Goal: Information Seeking & Learning: Learn about a topic

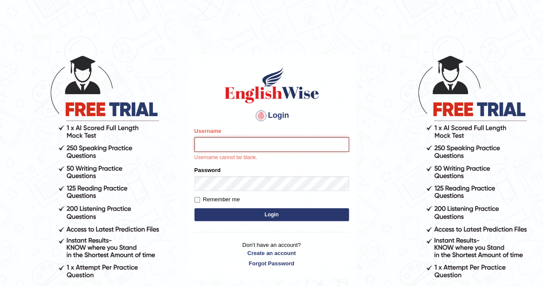
type input "mustafaD"
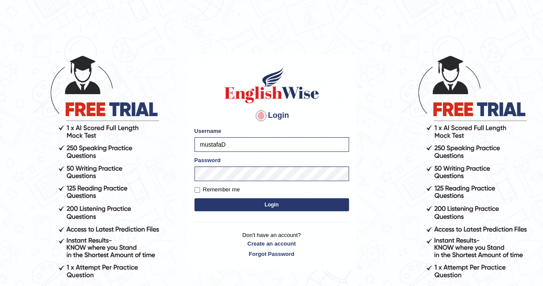
click at [287, 202] on button "Login" at bounding box center [271, 204] width 155 height 13
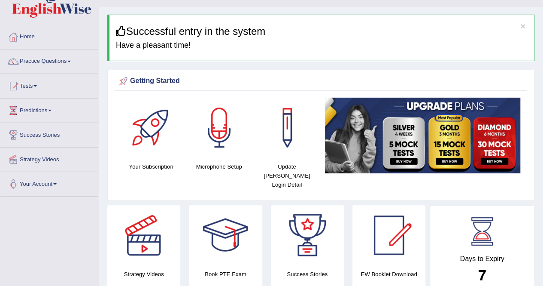
scroll to position [17, 0]
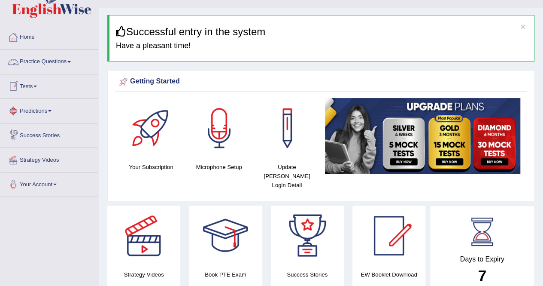
click at [56, 65] on link "Practice Questions" at bounding box center [49, 60] width 98 height 21
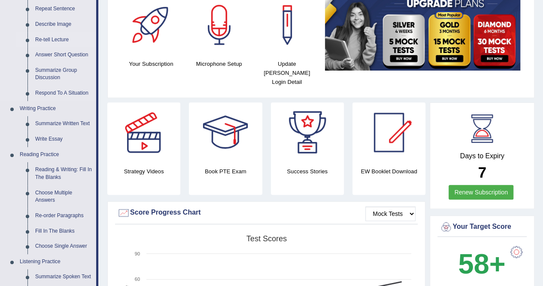
scroll to position [103, 0]
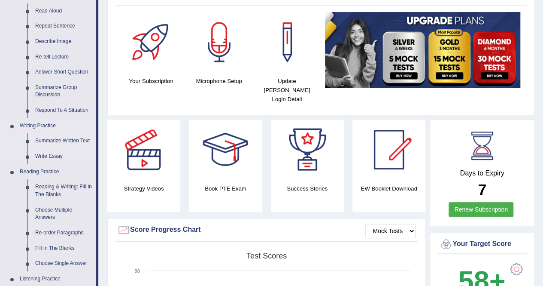
click at [63, 141] on link "Summarize Written Text" at bounding box center [63, 140] width 65 height 15
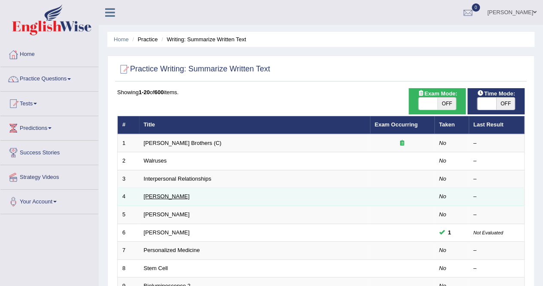
click at [178, 197] on link "[PERSON_NAME]" at bounding box center [167, 196] width 46 height 6
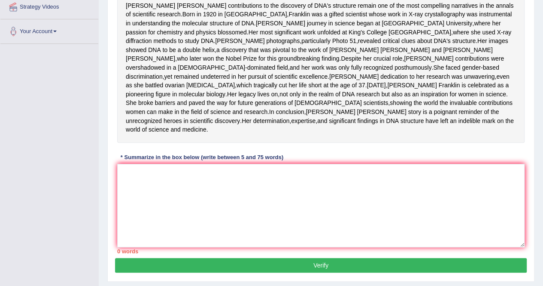
scroll to position [172, 0]
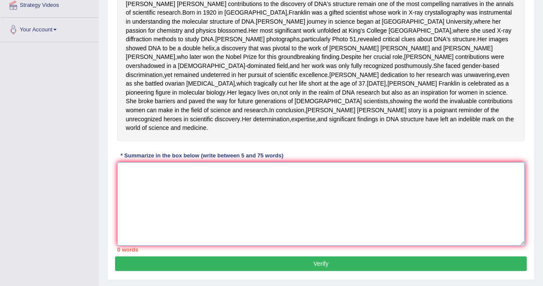
click at [178, 197] on textarea at bounding box center [320, 203] width 407 height 83
type textarea "t"
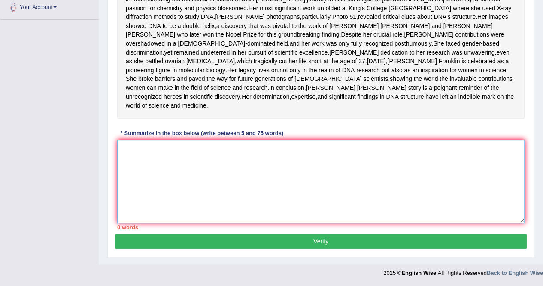
click at [178, 197] on textarea at bounding box center [320, 181] width 407 height 83
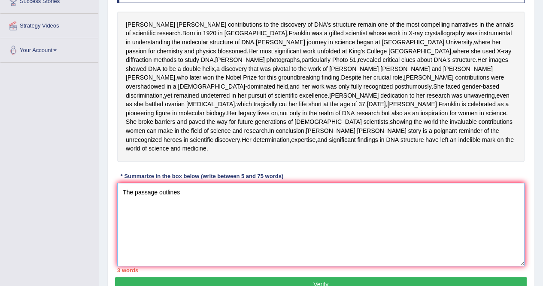
scroll to position [152, 0]
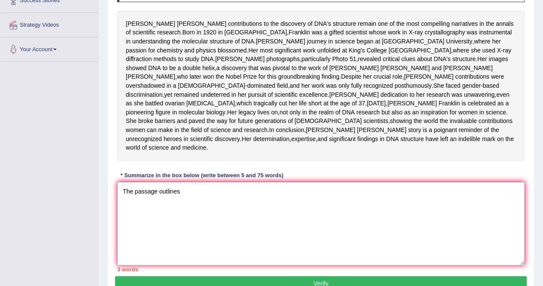
click at [206, 238] on textarea "The passage outlines" at bounding box center [320, 223] width 407 height 83
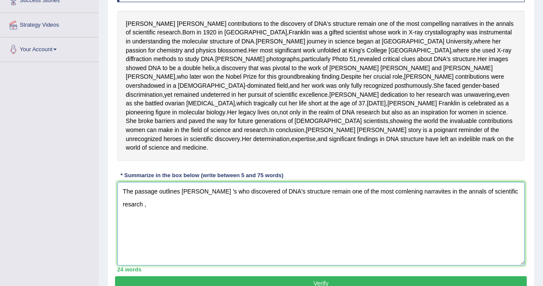
click at [234, 225] on textarea "The passage outlines Rosalind Franklin 's who discovered of DNA's structure rem…" at bounding box center [320, 223] width 407 height 83
click at [202, 243] on textarea "The passage outlines Rosalind Franklin 's exolaning that who discovered of DNA'…" at bounding box center [320, 223] width 407 height 83
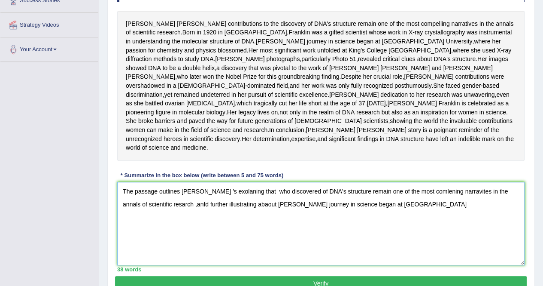
click at [381, 239] on textarea "The passage outlines Rosalind Franklin 's exolaning that who discovered of DNA'…" at bounding box center [320, 223] width 407 height 83
click at [384, 239] on textarea "The passage outlines Rosalind Franklin 's exolaning that who discovered of DNA'…" at bounding box center [320, 223] width 407 height 83
click at [454, 237] on textarea "The passage outlines Rosalind Franklin 's exolaning that who discovered of DNA'…" at bounding box center [320, 223] width 407 height 83
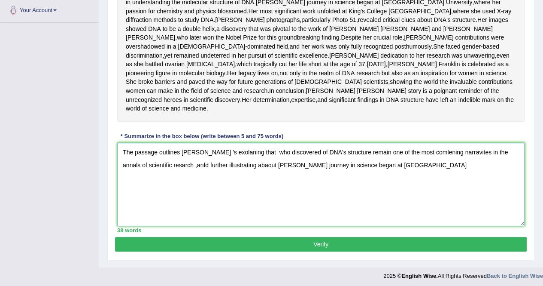
scroll to position [189, 0]
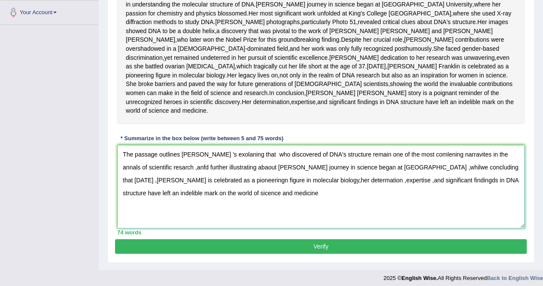
type textarea "The passage outlines Rosalind Franklin 's exolaning that who discovered of DNA'…"
click at [441, 253] on button "Verify" at bounding box center [321, 246] width 412 height 15
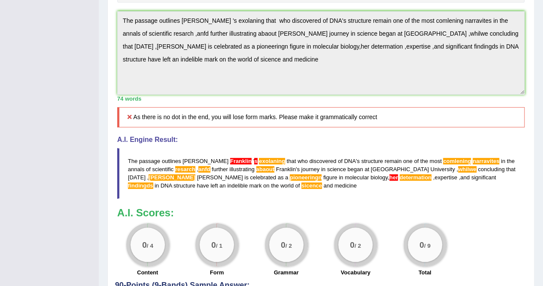
scroll to position [309, 0]
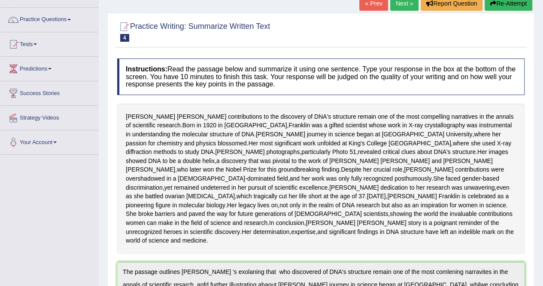
click at [498, 10] on button "Re-Attempt" at bounding box center [509, 3] width 48 height 15
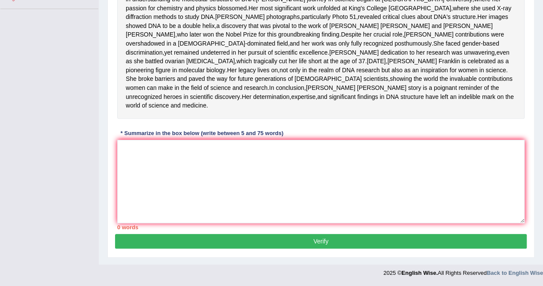
scroll to position [197, 0]
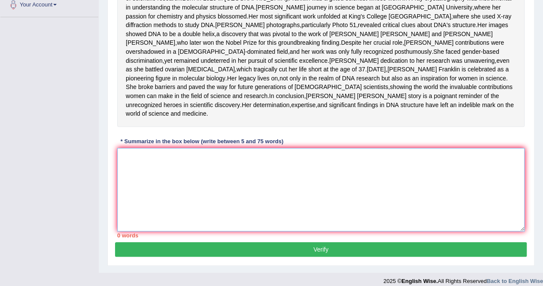
click at [267, 211] on textarea at bounding box center [320, 189] width 407 height 83
paste textarea "The passage outlines Rosalind Franklin 's exolaning that who discovered of DNA'…"
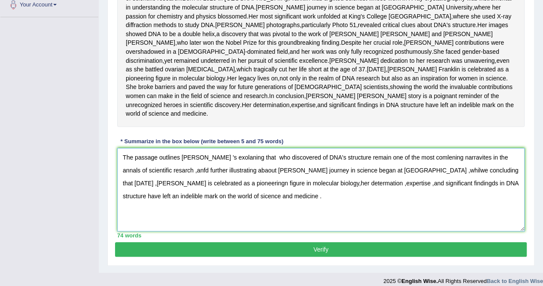
type textarea "The passage outlines Rosalind Franklin 's exolaning that who discovered of DNA'…"
click at [325, 256] on button "Verify" at bounding box center [321, 249] width 412 height 15
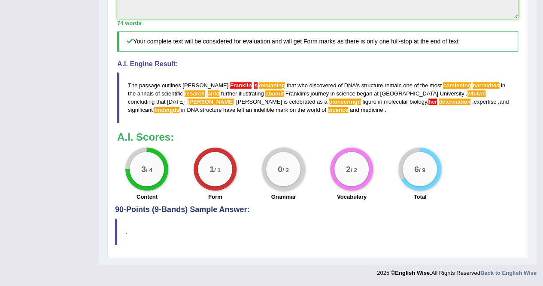
scroll to position [423, 0]
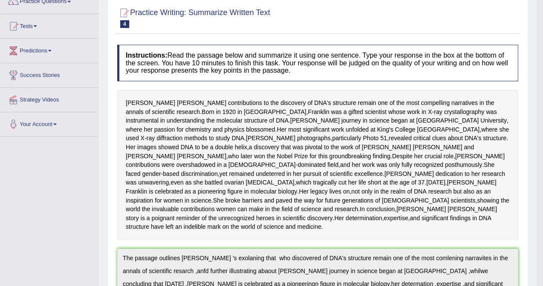
scroll to position [45, 0]
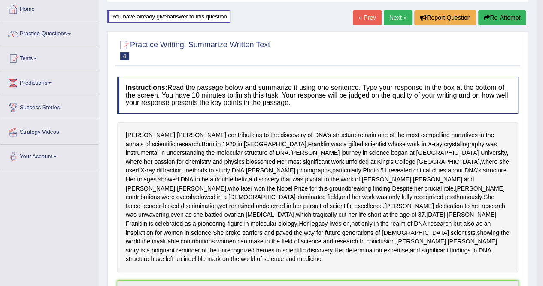
click at [398, 18] on link "Next »" at bounding box center [398, 17] width 28 height 15
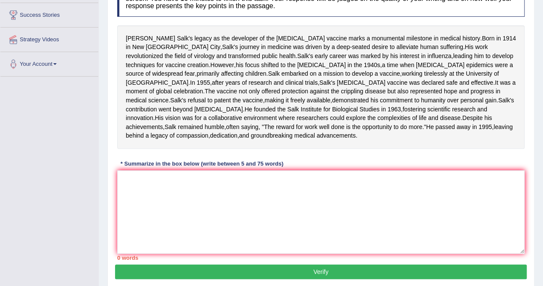
scroll to position [210, 0]
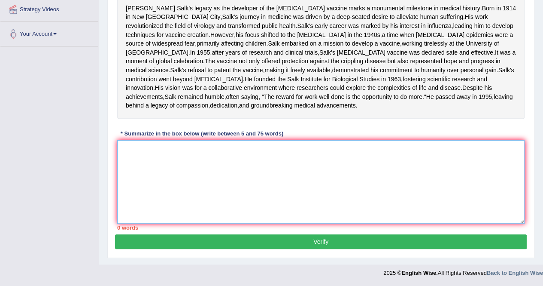
click at [231, 141] on textarea at bounding box center [320, 181] width 407 height 83
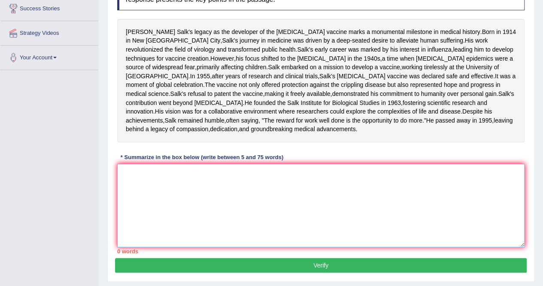
scroll to position [144, 0]
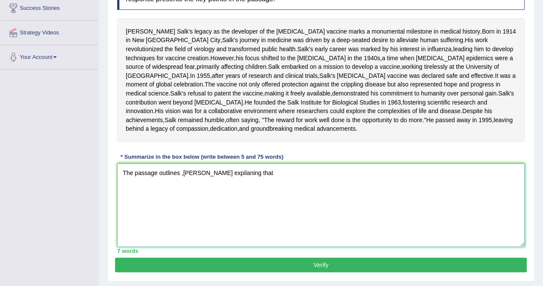
click at [216, 217] on textarea "The passage outlines ,[PERSON_NAME] expilaning that" at bounding box center [320, 204] width 407 height 83
click at [274, 214] on textarea "The passage outlines ,[PERSON_NAME], expilaning that" at bounding box center [320, 204] width 407 height 83
click at [184, 217] on textarea "The passage outlines ,[PERSON_NAME], expilaning that" at bounding box center [320, 204] width 407 height 83
click at [270, 216] on textarea "The passage outlines [PERSON_NAME], expilaning that" at bounding box center [320, 204] width 407 height 83
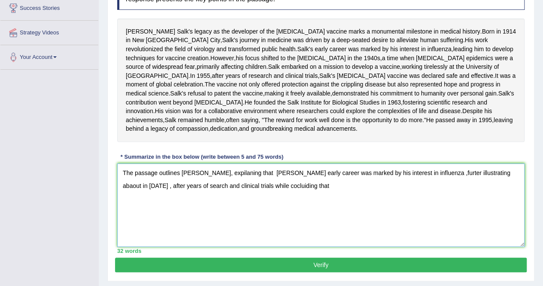
click at [211, 225] on textarea "The passage outlines [PERSON_NAME], expilaning that [PERSON_NAME] early career …" at bounding box center [320, 204] width 407 height 83
click at [275, 232] on textarea "The passage outlines [PERSON_NAME], expilaning that [PERSON_NAME] early career …" at bounding box center [320, 204] width 407 height 83
click at [309, 228] on textarea "The passage outlines [PERSON_NAME], expilaning that [PERSON_NAME] early career …" at bounding box center [320, 204] width 407 height 83
click at [313, 229] on textarea "The passage outlines [PERSON_NAME], expilaning that [PERSON_NAME] early career …" at bounding box center [320, 204] width 407 height 83
click at [328, 236] on textarea "The passage outlines Jonas Salk's, expilaning that Salk's early career was mark…" at bounding box center [320, 204] width 407 height 83
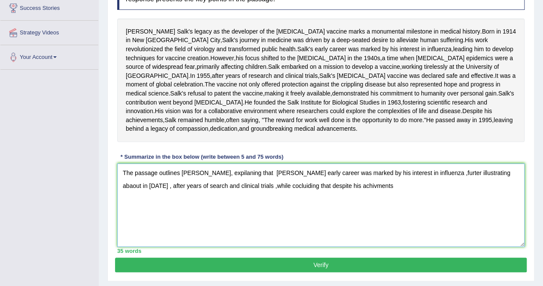
click at [309, 229] on textarea "The passage outlines Jonas Salk's, expilaning that Salk's early career was mark…" at bounding box center [320, 204] width 407 height 83
click at [344, 225] on textarea "The passage outlines Jonas Salk's, expilaning that Salk's early career was mark…" at bounding box center [320, 204] width 407 height 83
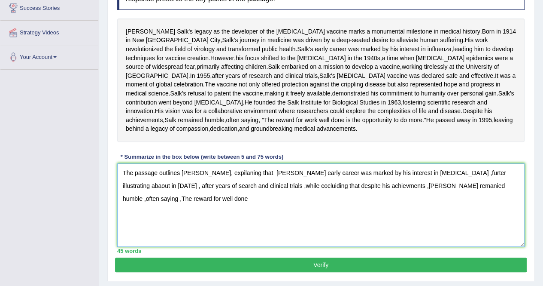
click at [474, 230] on textarea "The passage outlines Jonas Salk's, expilaning that Salk's early career was mark…" at bounding box center [320, 204] width 407 height 83
click at [520, 227] on textarea "The passage outlines Jonas Salk's, expilaning that Salk's early career was mark…" at bounding box center [320, 204] width 407 height 83
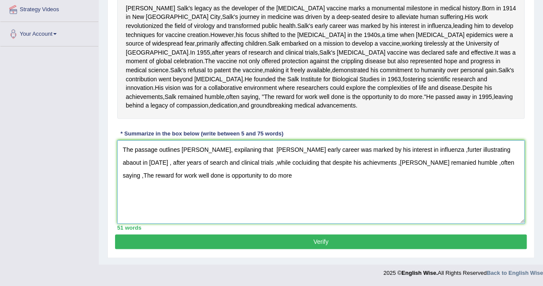
type textarea "The passage outlines [PERSON_NAME], expilaning that [PERSON_NAME] early career …"
click at [362, 247] on button "Verify" at bounding box center [321, 241] width 412 height 15
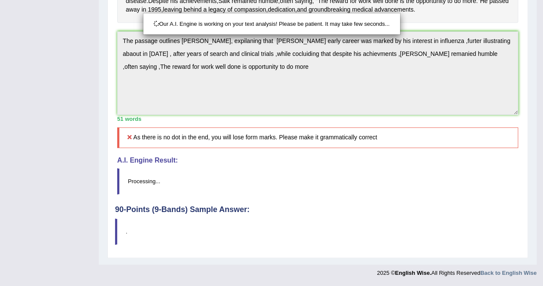
scroll to position [278, 0]
click at [316, 106] on div "Our A.I. Engine is working on your text analysis! Please be patient. It may tak…" at bounding box center [271, 143] width 543 height 286
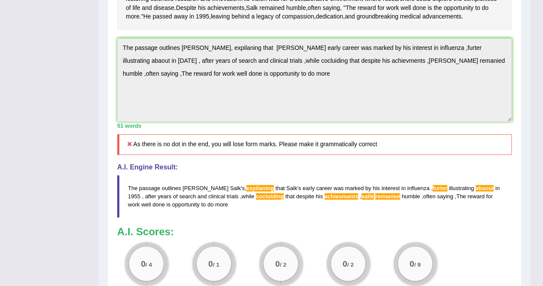
scroll to position [0, 0]
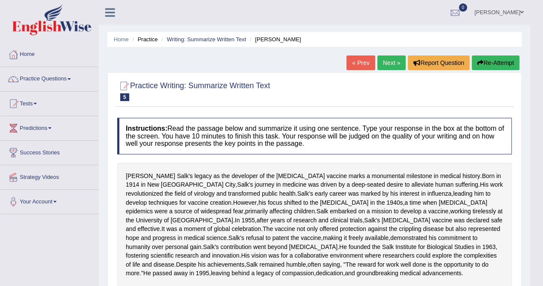
click at [504, 67] on button "Re-Attempt" at bounding box center [496, 62] width 48 height 15
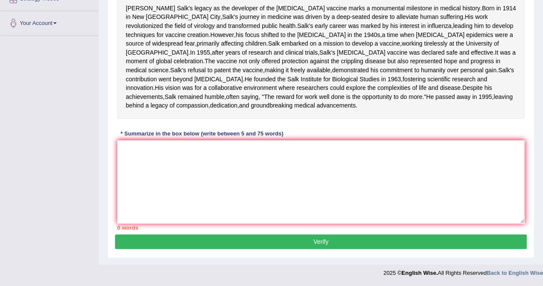
scroll to position [197, 0]
click at [300, 191] on textarea at bounding box center [320, 181] width 407 height 83
paste textarea "The passage outlines [PERSON_NAME], expilaning that [PERSON_NAME] early career …"
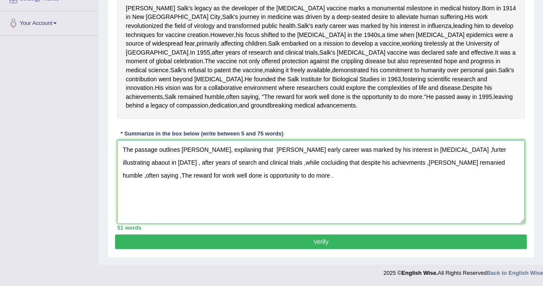
type textarea "The passage outlines [PERSON_NAME], expilaning that [PERSON_NAME] early career …"
click at [394, 249] on button "Verify" at bounding box center [321, 241] width 412 height 15
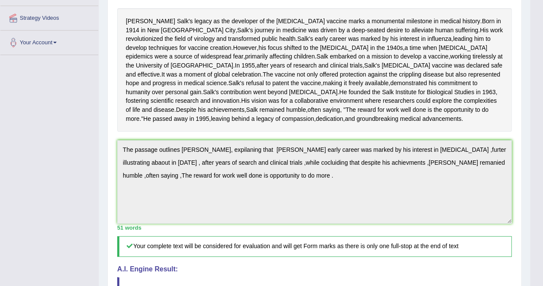
scroll to position [0, 0]
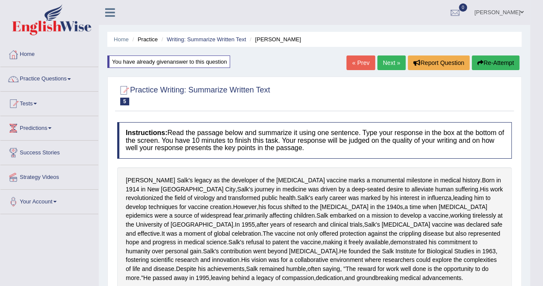
click at [385, 65] on link "Next »" at bounding box center [391, 62] width 28 height 15
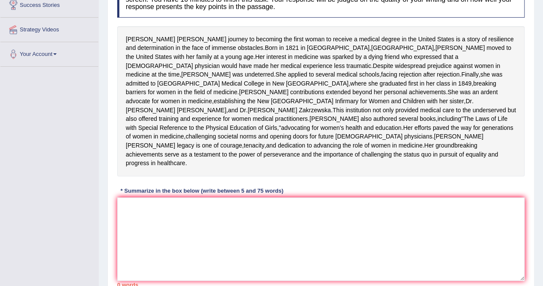
scroll to position [148, 0]
click at [268, 272] on textarea at bounding box center [320, 238] width 407 height 83
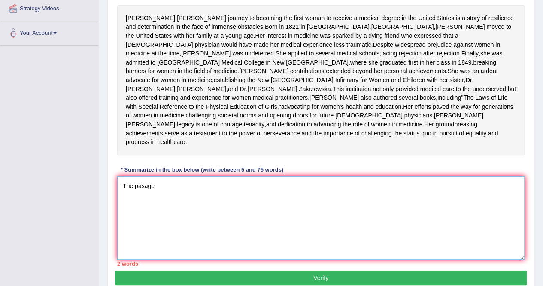
scroll to position [168, 0]
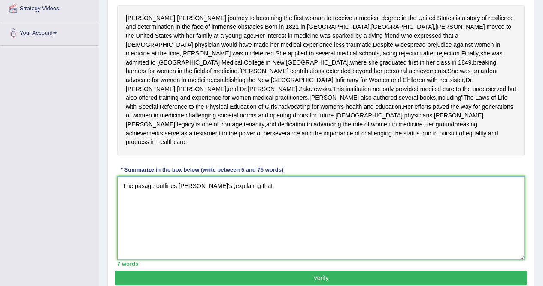
click at [253, 228] on textarea "The pasage outlines Elizabeth Blacwell's ,expllaimg that" at bounding box center [320, 217] width 407 height 83
click at [255, 228] on textarea "The pasage outlines Elizabeth Blacwell's ,expllaimg that" at bounding box center [320, 217] width 407 height 83
click at [275, 228] on textarea "The pasage outlines Elizabeth Blacwell's ,expllaing that" at bounding box center [320, 217] width 407 height 83
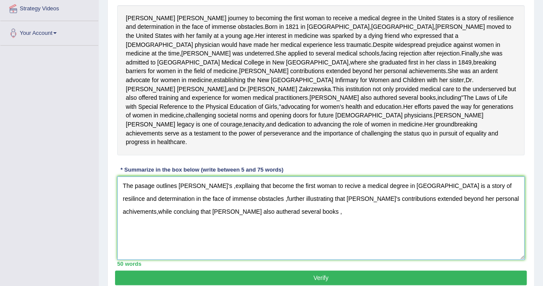
click at [141, 255] on textarea "The pasage outlines Elizabeth Blacwell's ,expllaing that become the first woman…" at bounding box center [320, 217] width 407 height 83
click at [140, 253] on textarea "The pasage outlines Elizabeth Blacwell's ,expllaing that become the first woman…" at bounding box center [320, 217] width 407 height 83
click at [275, 250] on textarea "The pasage outlines Elizabeth Blacwell's ,expllaing that become the first woman…" at bounding box center [320, 217] width 407 height 83
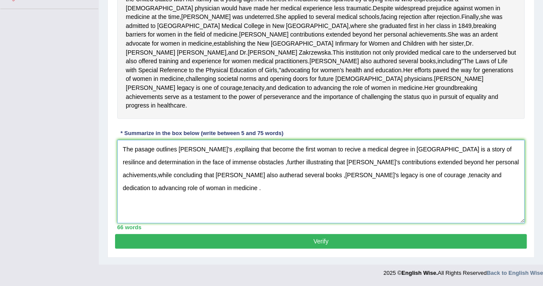
type textarea "The pasage outlines Elizabeth Blacwell's ,expllaing that become the first woman…"
click at [380, 246] on button "Verify" at bounding box center [321, 241] width 412 height 15
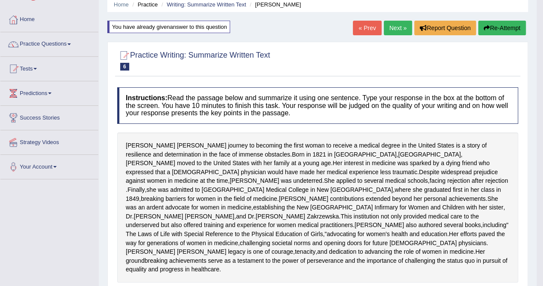
scroll to position [0, 0]
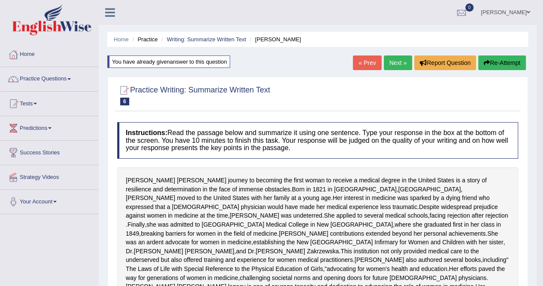
click at [39, 112] on link "Tests" at bounding box center [49, 101] width 98 height 21
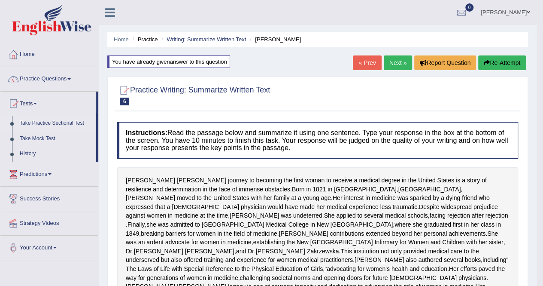
click at [49, 120] on link "Take Practice Sectional Test" at bounding box center [56, 122] width 80 height 15
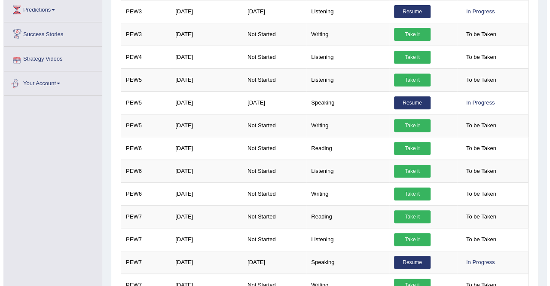
scroll to position [172, 0]
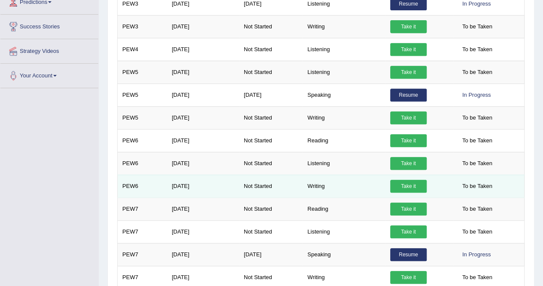
click at [398, 186] on link "Take it" at bounding box center [408, 185] width 36 height 13
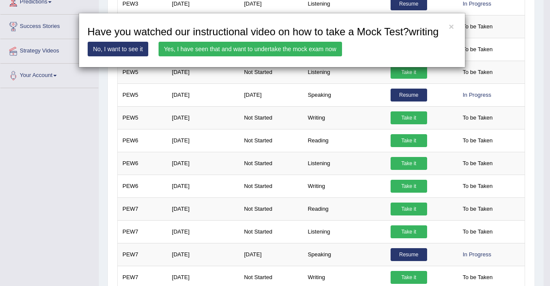
click at [287, 52] on link "Yes, I have seen that and want to undertake the mock exam now" at bounding box center [249, 49] width 183 height 15
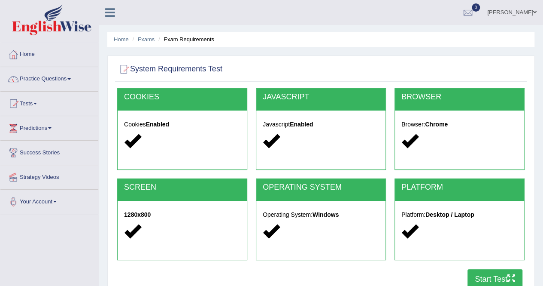
click at [483, 277] on button "Start Test" at bounding box center [495, 279] width 55 height 20
click at [46, 79] on link "Practice Questions" at bounding box center [49, 77] width 98 height 21
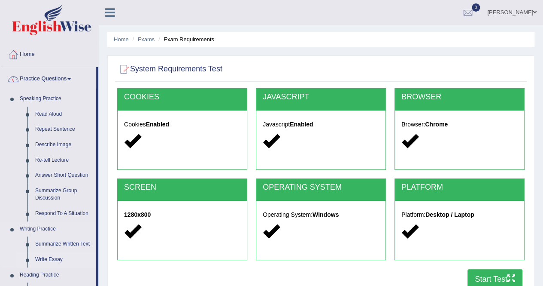
click at [54, 258] on link "Write Essay" at bounding box center [63, 259] width 65 height 15
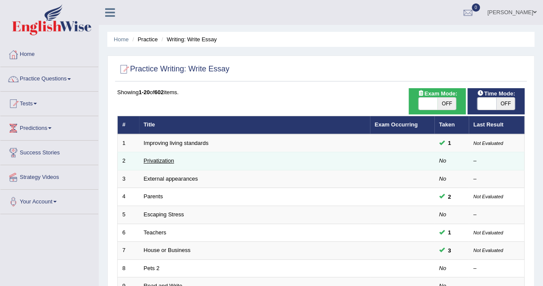
click at [163, 158] on link "Privatization" at bounding box center [159, 160] width 30 height 6
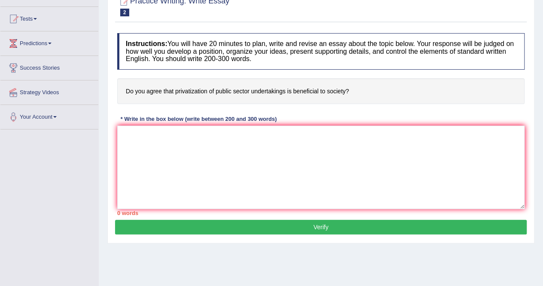
scroll to position [86, 0]
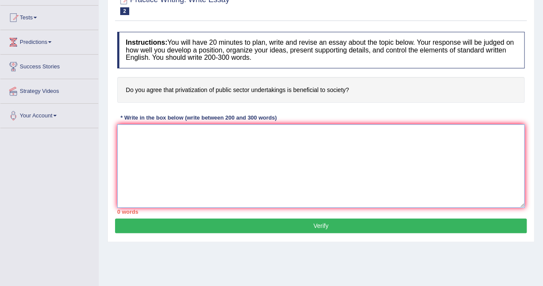
click at [163, 158] on textarea at bounding box center [320, 165] width 407 height 83
drag, startPoint x: 0, startPoint y: 0, endPoint x: 163, endPoint y: 158, distance: 227.4
click at [163, 158] on textarea at bounding box center [320, 165] width 407 height 83
type textarea "i"
type textarea "I"
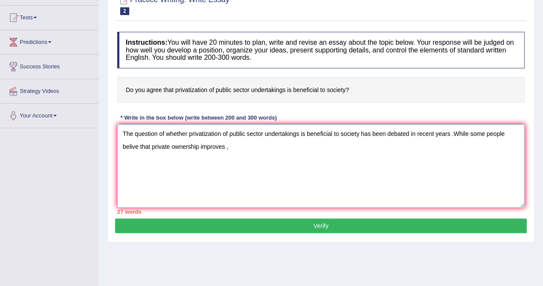
click at [163, 158] on textarea "The question of whether privatization of public sector undertakings is benefici…" at bounding box center [320, 165] width 407 height 83
click at [236, 140] on textarea "The question of whether privatization of public sector undertakings is benefici…" at bounding box center [320, 165] width 407 height 83
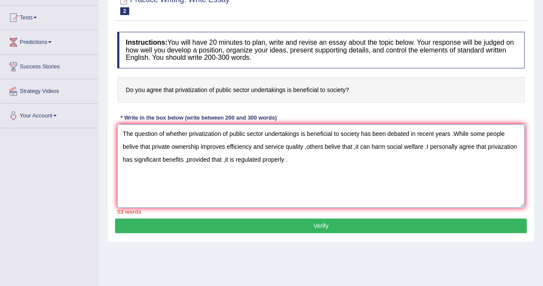
drag, startPoint x: 123, startPoint y: 132, endPoint x: 298, endPoint y: 164, distance: 178.2
click at [298, 164] on textarea "The question of whether privatization of public sector undertakings is benefici…" at bounding box center [320, 165] width 407 height 83
click at [302, 163] on textarea "The question of whether privatization of public sector undertakings is benefici…" at bounding box center [320, 165] width 407 height 83
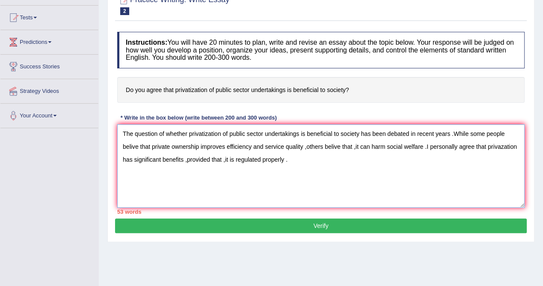
click at [300, 158] on textarea "The question of whether privatization of public sector undertakings is benefici…" at bounding box center [320, 165] width 407 height 83
paste textarea "The question of whether privatization of public sector undertakings is benefici…"
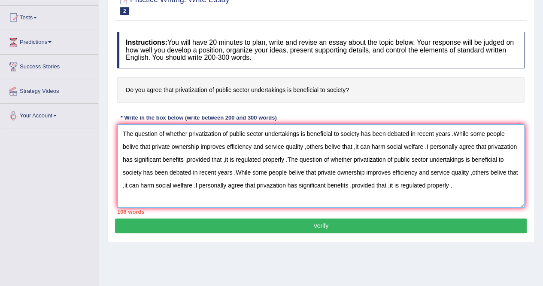
click at [463, 182] on textarea "The question of whether privatization of public sector undertakings is benefici…" at bounding box center [320, 165] width 407 height 83
paste textarea "The question of whether privatization of public sector undertakings is benefici…"
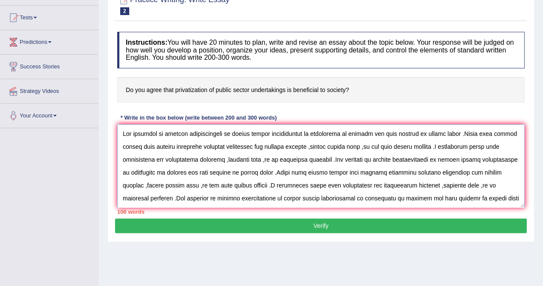
scroll to position [20, 0]
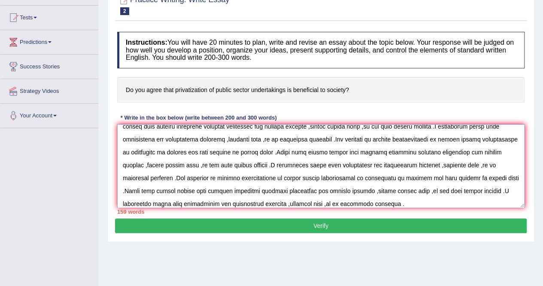
click at [413, 203] on textarea at bounding box center [320, 165] width 407 height 83
click at [301, 195] on textarea at bounding box center [320, 165] width 407 height 83
click at [290, 199] on textarea at bounding box center [320, 165] width 407 height 83
paste textarea "The question of whether privatization of public sector undertakings is benefici…"
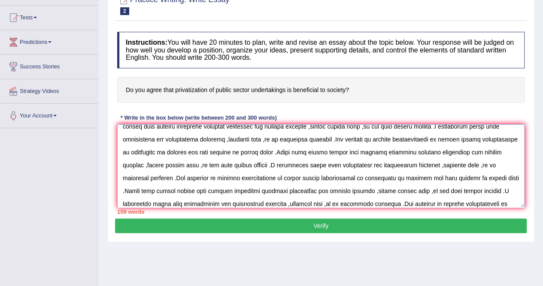
scroll to position [46, 0]
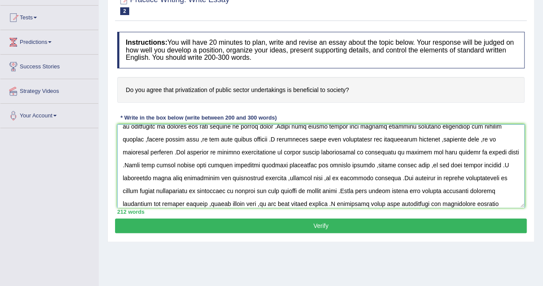
type textarea "The question of whether privatization of public sector undertakings is benefici…"
click at [302, 219] on button "Verify" at bounding box center [321, 225] width 412 height 15
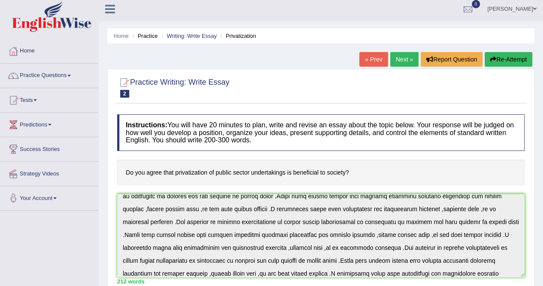
scroll to position [0, 0]
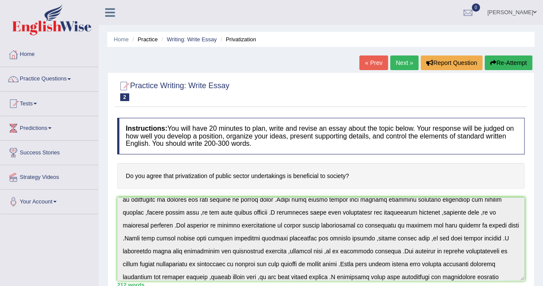
click at [400, 59] on link "Next »" at bounding box center [404, 62] width 28 height 15
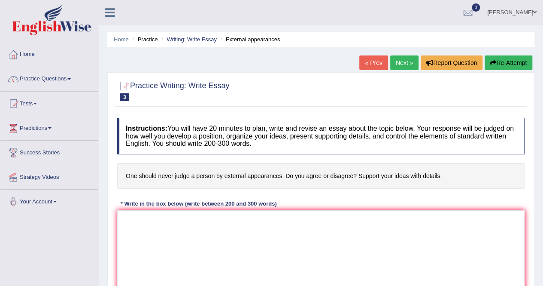
click at [400, 59] on link "Next »" at bounding box center [404, 62] width 28 height 15
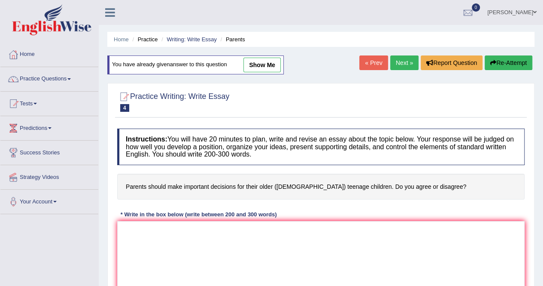
click at [261, 70] on link "show me" at bounding box center [261, 65] width 37 height 15
type textarea "Parents should make important desicions for their older 15 to18 year old teenag…"
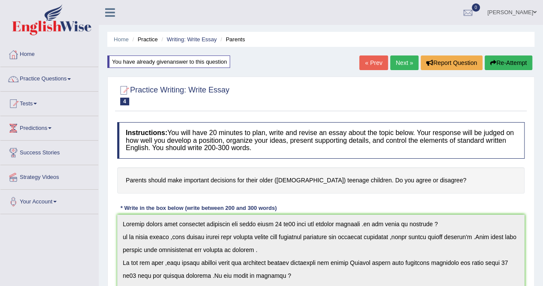
click at [409, 65] on link "Next »" at bounding box center [404, 62] width 28 height 15
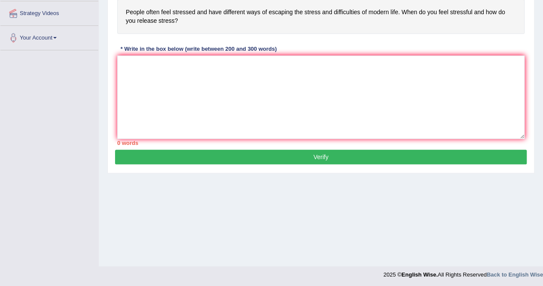
scroll to position [165, 0]
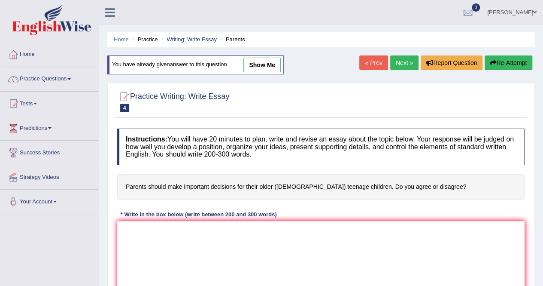
click at [407, 70] on div "« Prev Next » Report Question Re-Attempt" at bounding box center [446, 63] width 175 height 17
click at [407, 64] on link "Next »" at bounding box center [404, 62] width 28 height 15
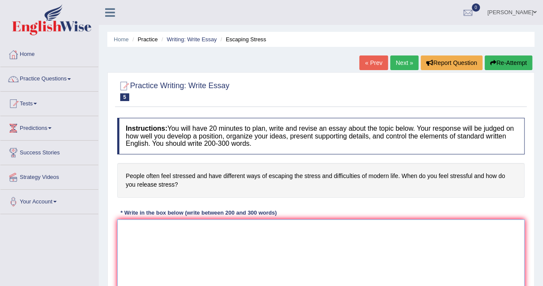
click at [312, 248] on textarea at bounding box center [320, 260] width 407 height 83
type textarea "`"
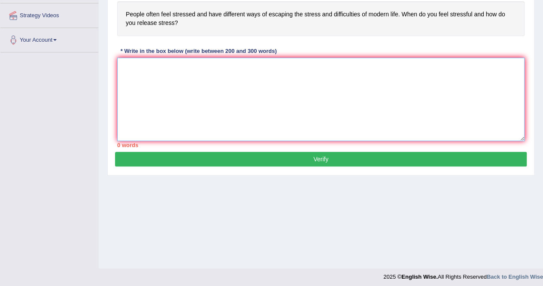
scroll to position [165, 0]
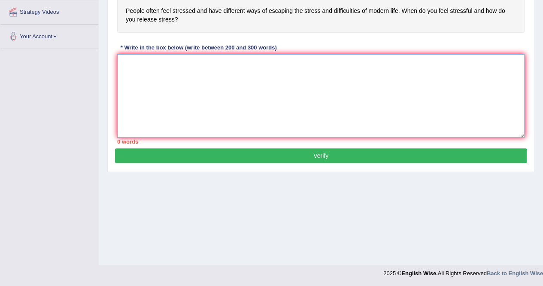
type textarea "s"
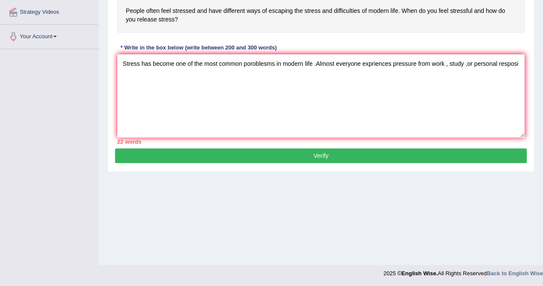
click at [312, 248] on div "Home Practice Writing: Write Essay Escaping Stress « Prev Next » Report Questio…" at bounding box center [321, 49] width 444 height 429
click at [196, 94] on textarea "Stress has become one of the most common poroblesms in modern life .Almost ever…" at bounding box center [320, 95] width 407 height 83
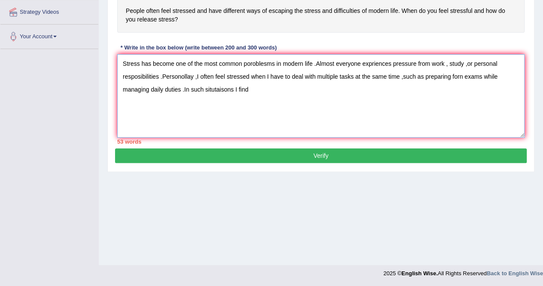
click at [233, 85] on textarea "Stress has become one of the most common poroblesms in modern life .Almost ever…" at bounding box center [320, 95] width 407 height 83
click at [253, 86] on textarea "Stress has become one of the most common poroblesms in modern life .Almost ever…" at bounding box center [320, 95] width 407 height 83
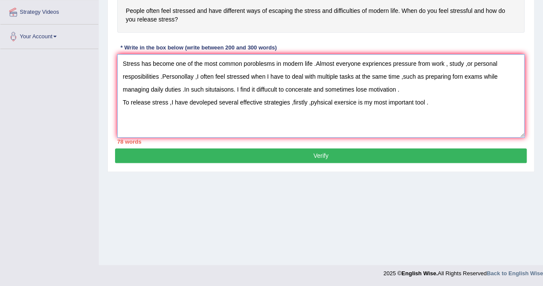
drag, startPoint x: 125, startPoint y: 60, endPoint x: 452, endPoint y: 109, distance: 330.8
click at [452, 109] on textarea "Stress has become one of the most common poroblesms in modern life .Almost ever…" at bounding box center [320, 95] width 407 height 83
click at [439, 105] on textarea "Stress has become one of the most common poroblesms in modern life .Almost ever…" at bounding box center [320, 95] width 407 height 83
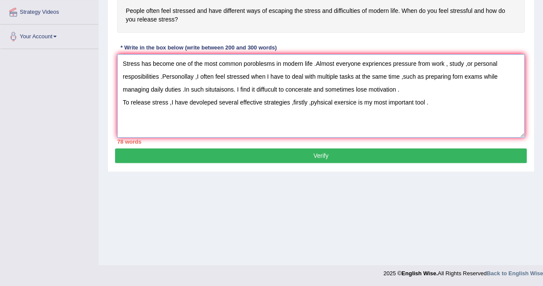
paste textarea "Stress has become one of the most common poroblesms in modern life .Almost ever…"
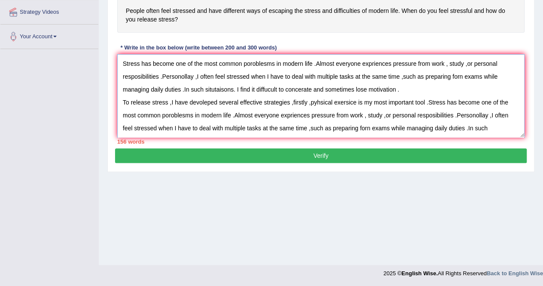
scroll to position [20, 0]
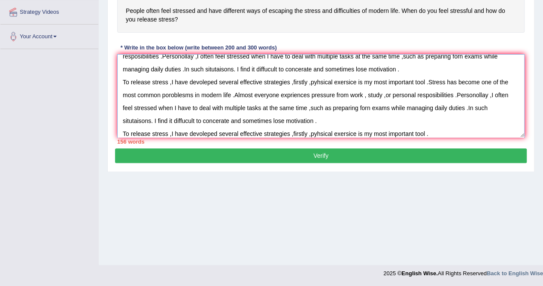
click at [451, 133] on textarea "Stress has become one of the most common poroblesms in modern life .Almost ever…" at bounding box center [320, 95] width 407 height 83
paste textarea "Stress has become one of the most common poroblesms in modern life .Almost ever…"
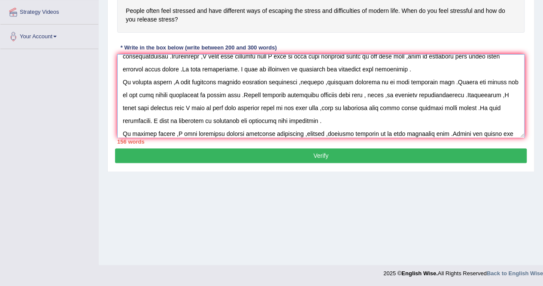
scroll to position [72, 0]
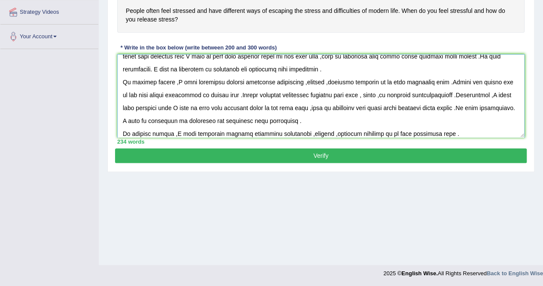
type textarea "Stress has become one of the most common poroblesms in modern life .Almost ever…"
click at [407, 150] on button "Verify" at bounding box center [321, 155] width 412 height 15
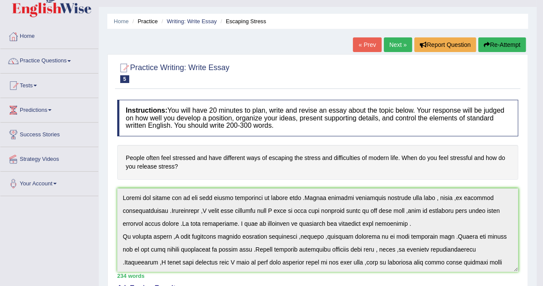
scroll to position [10, 0]
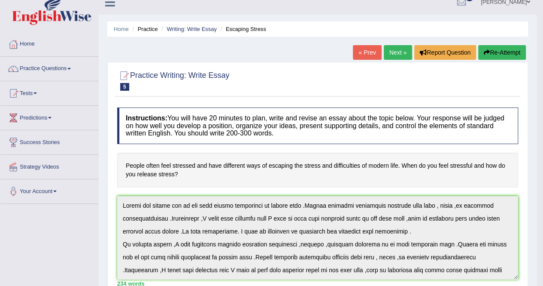
click at [407, 49] on link "Next »" at bounding box center [398, 52] width 28 height 15
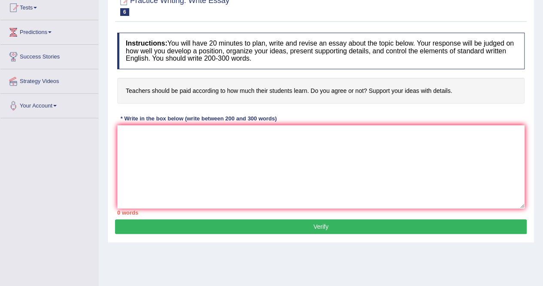
scroll to position [137, 0]
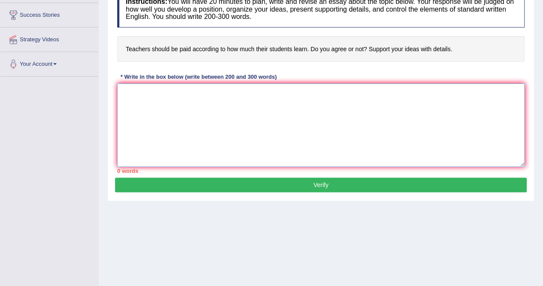
click at [300, 89] on textarea at bounding box center [320, 124] width 407 height 83
type textarea "t"
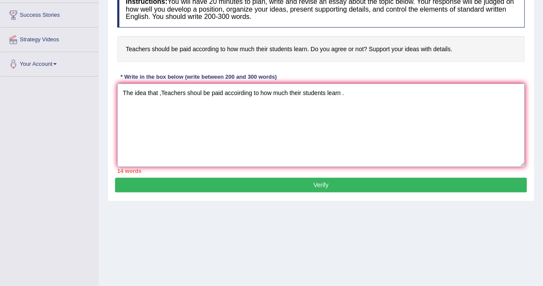
drag, startPoint x: 125, startPoint y: 96, endPoint x: 373, endPoint y: 80, distance: 247.8
click at [373, 80] on div "Instructions: You will have 20 minutes to plan, write and revise an essay about…" at bounding box center [321, 82] width 412 height 191
click at [328, 91] on textarea "The idea that ,Teachers shoul be paid accoirding to how much their students lea…" at bounding box center [320, 124] width 407 height 83
click at [121, 88] on textarea "The idea that ,Teachers shoul be paid accoirding to how much their students lea…" at bounding box center [320, 124] width 407 height 83
drag, startPoint x: 121, startPoint y: 88, endPoint x: 381, endPoint y: 81, distance: 259.8
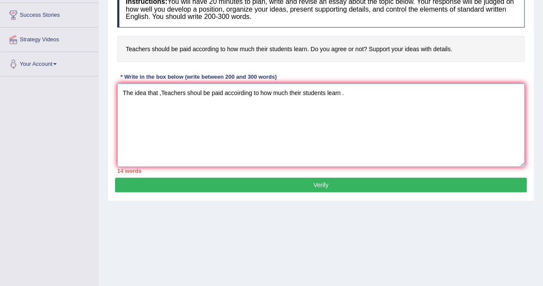
click at [381, 81] on div "Instructions: You will have 20 minutes to plan, write and revise an essay about…" at bounding box center [321, 82] width 412 height 191
click at [336, 93] on textarea "The idea that ,Teachers shoul be paid accoirding to how much their students lea…" at bounding box center [320, 124] width 407 height 83
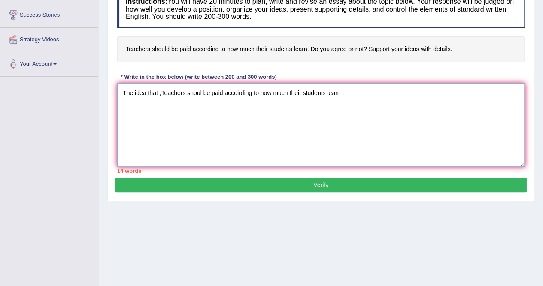
click at [336, 93] on textarea "The idea that ,Teachers shoul be paid accoirding to how much their students lea…" at bounding box center [320, 124] width 407 height 83
click at [337, 97] on textarea "The idea that ,Teachers shoul be paid accoirding to how much their students lea…" at bounding box center [320, 124] width 407 height 83
drag, startPoint x: 337, startPoint y: 97, endPoint x: 344, endPoint y: 94, distance: 6.8
click at [344, 94] on textarea "The idea that ,Teachers shoul be paid accoirding to how much their students lea…" at bounding box center [320, 124] width 407 height 83
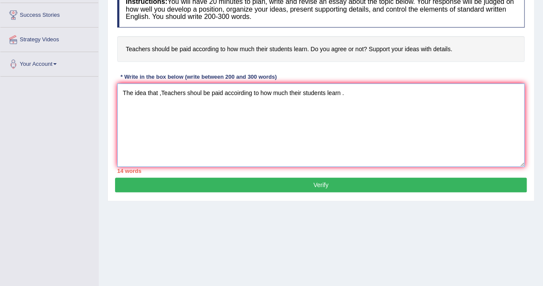
drag, startPoint x: 345, startPoint y: 94, endPoint x: 63, endPoint y: 103, distance: 282.6
click at [63, 103] on div "Toggle navigation Home Practice Questions Speaking Practice Read Aloud Repeat S…" at bounding box center [271, 86] width 543 height 447
click at [367, 92] on textarea "The idea that ,Teachers shoul be paid accoirding to how much their students lea…" at bounding box center [320, 124] width 407 height 83
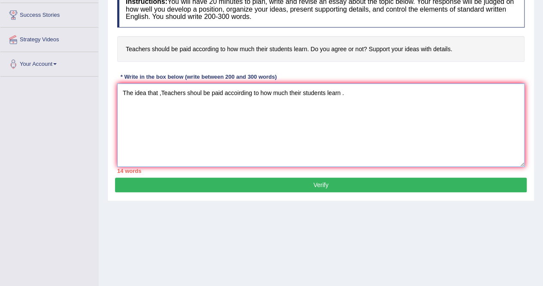
click at [367, 92] on textarea "The idea that ,Teachers shoul be paid accoirding to how much their students lea…" at bounding box center [320, 124] width 407 height 83
paste textarea "The idea that ,Teachers shoul be paid accoirding to how much their students lea…"
click at [270, 102] on textarea "The idea that ,Teachers shoul be paid accoirding to how much their students lea…" at bounding box center [320, 124] width 407 height 83
click at [199, 98] on textarea "The idea that ,Teachers shoul be paid accoirding to how much their students lea…" at bounding box center [320, 124] width 407 height 83
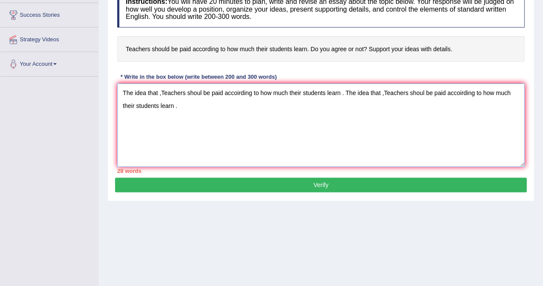
click at [199, 98] on textarea "The idea that ,Teachers shoul be paid accoirding to how much their students lea…" at bounding box center [320, 124] width 407 height 83
click at [199, 106] on textarea "The idea that ,Teachers shoul be paid accoirding to how much their students lea…" at bounding box center [320, 124] width 407 height 83
paste textarea "The idea that ,Teachers shoul be paid accoirding to how much their students lea…"
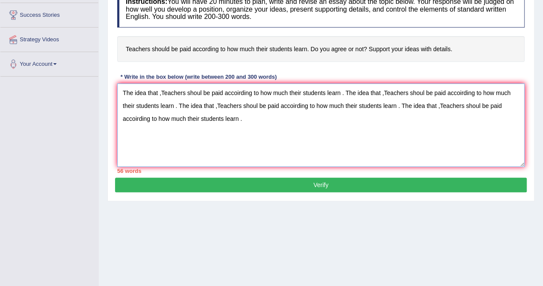
paste textarea "The idea that ,Teachers shoul be paid accoirding to how much their students lea…"
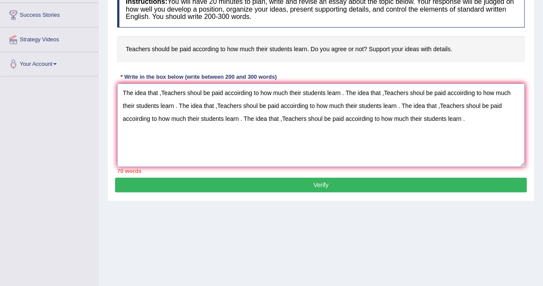
click at [484, 123] on textarea "The idea that ,Teachers shoul be paid accoirding to how much their students lea…" at bounding box center [320, 124] width 407 height 83
click at [472, 114] on textarea "The idea that ,Teachers shoul be paid accoirding to how much their students lea…" at bounding box center [320, 124] width 407 height 83
paste textarea "The idea that ,Teachers shoul be paid accoirding to how much their students lea…"
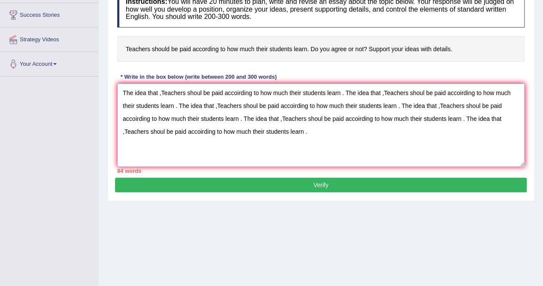
paste textarea "The idea that ,Teachers shoul be paid accoirding to how much their students lea…"
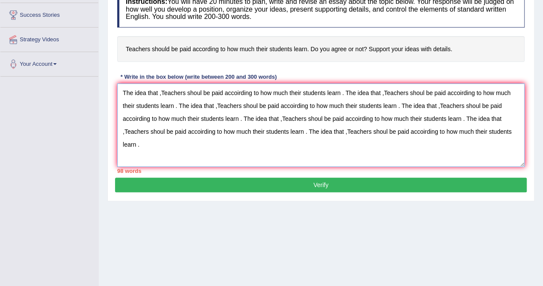
click at [167, 140] on textarea "The idea that ,Teachers shoul be paid accoirding to how much their students lea…" at bounding box center [320, 124] width 407 height 83
paste textarea "The idea that ,Teachers shoul be paid accoirding to how much their students lea…"
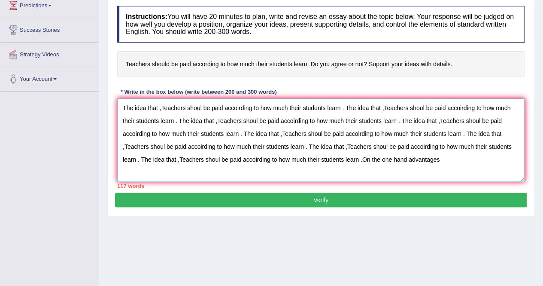
scroll to position [119, 0]
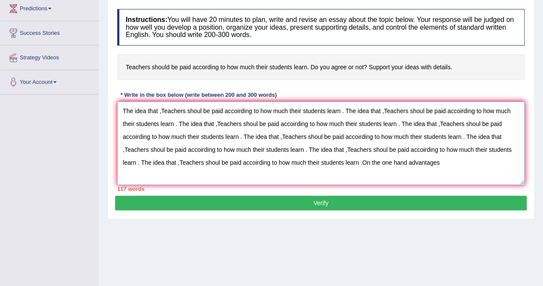
click at [410, 161] on textarea "The idea that ,Teachers shoul be paid accoirding to how much their students lea…" at bounding box center [320, 142] width 407 height 83
drag, startPoint x: 124, startPoint y: 108, endPoint x: 477, endPoint y: 176, distance: 359.0
click at [477, 176] on textarea "The idea that ,Teachers shoul be paid accoirding to how much their students lea…" at bounding box center [320, 142] width 407 height 83
click at [380, 141] on textarea "The idea that ,Teachers shoul be paid accoirding to how much their students lea…" at bounding box center [320, 142] width 407 height 83
drag, startPoint x: 123, startPoint y: 111, endPoint x: 489, endPoint y: 168, distance: 369.8
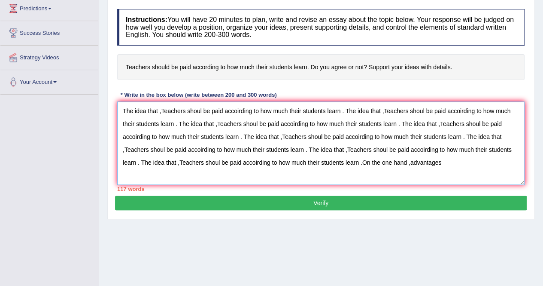
click at [489, 168] on textarea "The idea that ,Teachers shoul be paid accoirding to how much their students lea…" at bounding box center [320, 142] width 407 height 83
click at [397, 152] on textarea "The idea that ,Teachers shoul be paid accoirding to how much their students lea…" at bounding box center [320, 142] width 407 height 83
drag, startPoint x: 122, startPoint y: 111, endPoint x: 438, endPoint y: 151, distance: 318.5
click at [438, 151] on textarea "The idea that ,Teachers shoul be paid accoirding to how much their students lea…" at bounding box center [320, 142] width 407 height 83
drag, startPoint x: 454, startPoint y: 171, endPoint x: 115, endPoint y: 93, distance: 347.7
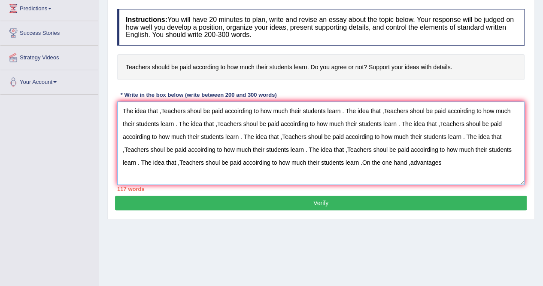
click at [115, 93] on div "Instructions: You will have 20 minutes to plan, write and revise an essay about…" at bounding box center [321, 100] width 412 height 191
click at [465, 163] on textarea "The idea that ,Teachers shoul be paid accoirding to how much their students lea…" at bounding box center [320, 142] width 407 height 83
paste textarea "The idea that ,Teachers shoul be paid accoirding to how much their students lea…"
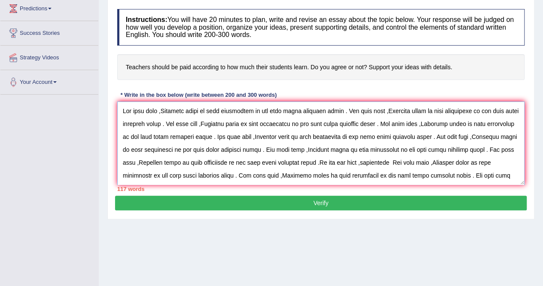
scroll to position [46, 0]
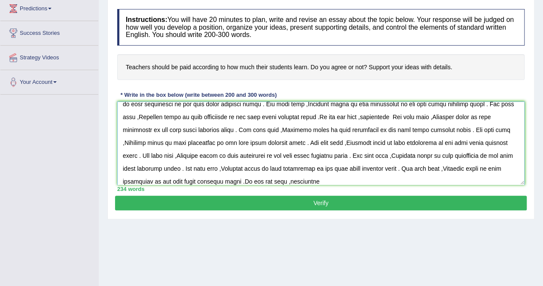
click at [341, 143] on textarea at bounding box center [320, 142] width 407 height 83
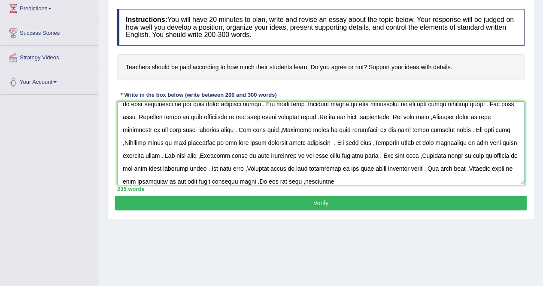
type textarea "The idea that ,Teachers shoul be paid accoirding to how much their students lea…"
click at [489, 201] on button "Verify" at bounding box center [321, 202] width 412 height 15
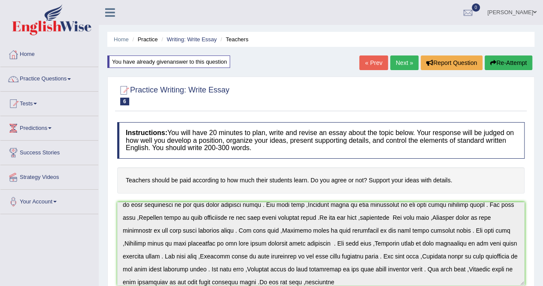
scroll to position [0, 0]
click at [496, 62] on button "Re-Attempt" at bounding box center [509, 62] width 48 height 15
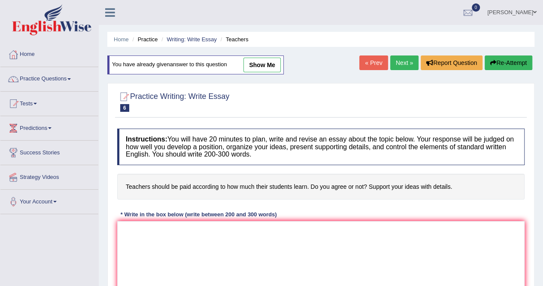
click at [398, 63] on link "Next »" at bounding box center [404, 62] width 28 height 15
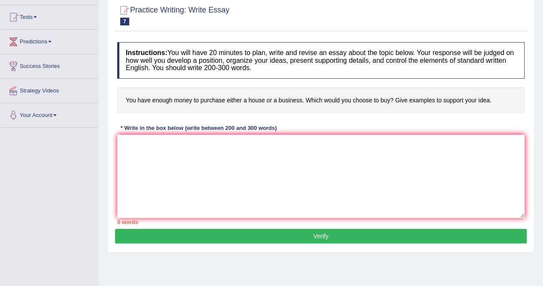
scroll to position [86, 0]
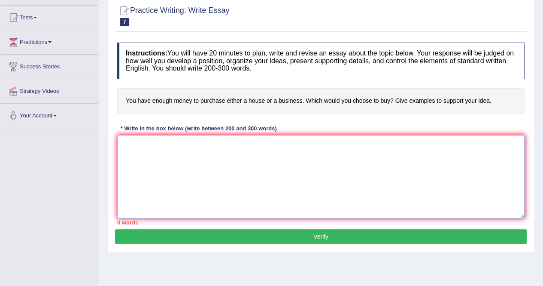
click at [179, 158] on textarea at bounding box center [320, 176] width 407 height 83
type textarea "o"
type textarea "O"
type textarea "t"
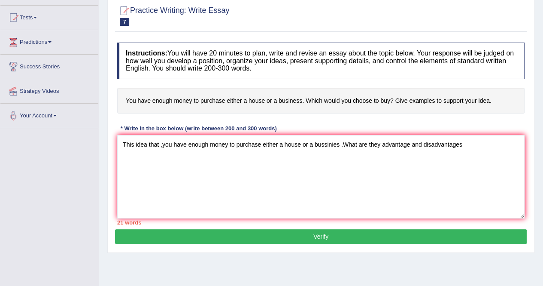
click at [132, 117] on div "Instructions: You will have 20 minutes to plan, write and revise an essay about…" at bounding box center [321, 133] width 412 height 191
click at [472, 151] on textarea "This idea that ,you have enough money to purchase either a house or a bussinies…" at bounding box center [320, 176] width 407 height 83
click at [410, 143] on textarea "This idea that ,you have enough money to purchase either a house or a bussinies…" at bounding box center [320, 176] width 407 height 83
drag, startPoint x: 509, startPoint y: 144, endPoint x: 492, endPoint y: 144, distance: 17.6
click at [492, 144] on textarea "This idea that ,you have enough money to purchase either a house or a bussinies…" at bounding box center [320, 176] width 407 height 83
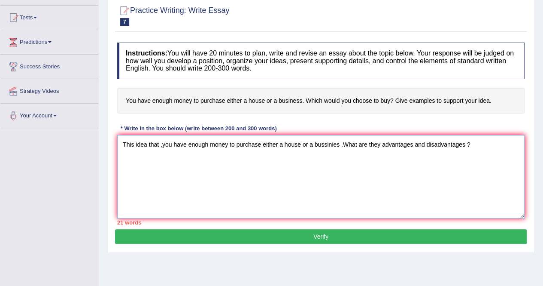
click at [492, 144] on textarea "This idea that ,you have enough money to purchase either a house or a bussinies…" at bounding box center [320, 176] width 407 height 83
click at [235, 156] on textarea "This idea that ,you have enough money to purchase either a house or a bussinies…" at bounding box center [320, 176] width 407 height 83
click at [280, 154] on textarea "This idea that ,you have enough money to purchase either a house or a bussinies…" at bounding box center [320, 176] width 407 height 83
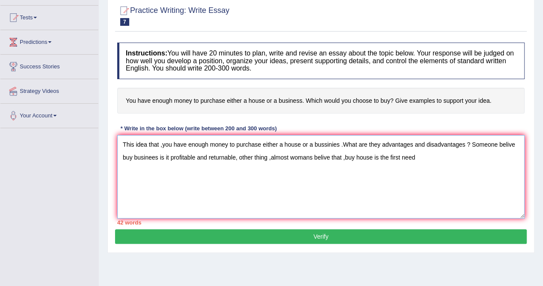
click at [158, 143] on textarea "This idea that ,you have enough money to purchase either a house or a bussinies…" at bounding box center [320, 176] width 407 height 83
click at [161, 155] on textarea "One of the most important trends of today's ,you have enough money to purchase …" at bounding box center [320, 176] width 407 height 83
click at [432, 143] on textarea "One of the most important trends of today's ,you have enough money to purchase …" at bounding box center [320, 176] width 407 height 83
click at [471, 158] on textarea "One of the most important trends of today's ,you have enough money to purchase …" at bounding box center [320, 176] width 407 height 83
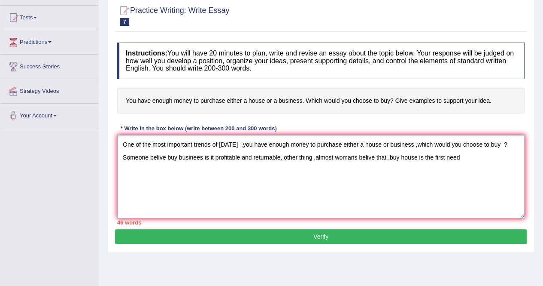
click at [280, 155] on textarea "One of the most important trends of today's ,you have enough money to purchase …" at bounding box center [320, 176] width 407 height 83
click at [286, 157] on textarea "One of the most important trends of today's ,you have enough money to purchase …" at bounding box center [320, 176] width 407 height 83
click at [389, 154] on textarea "One of the most important trends of today's ,you have enough money to purchase …" at bounding box center [320, 176] width 407 height 83
click at [401, 156] on textarea "One of the most important trends of today's ,you have enough money to purchase …" at bounding box center [320, 176] width 407 height 83
click at [213, 155] on textarea "One of the most important trends of today's ,you have enough money to purchase …" at bounding box center [320, 176] width 407 height 83
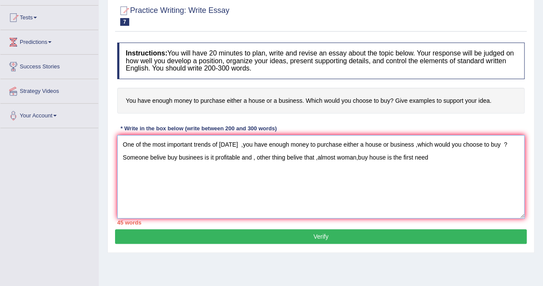
click at [213, 155] on textarea "One of the most important trends of today's ,you have enough money to purchase …" at bounding box center [320, 176] width 407 height 83
click at [397, 155] on textarea "One of the most important trends of today's ,you have enough money to purchase …" at bounding box center [320, 176] width 407 height 83
click at [420, 155] on textarea "One of the most important trends of today's ,you have enough money to purchase …" at bounding box center [320, 176] width 407 height 83
click at [250, 156] on textarea "One of the most important trends of today's ,you have enough money to purchase …" at bounding box center [320, 176] width 407 height 83
click at [483, 157] on textarea "One of the most important trends of today's ,you have enough money to purchase …" at bounding box center [320, 176] width 407 height 83
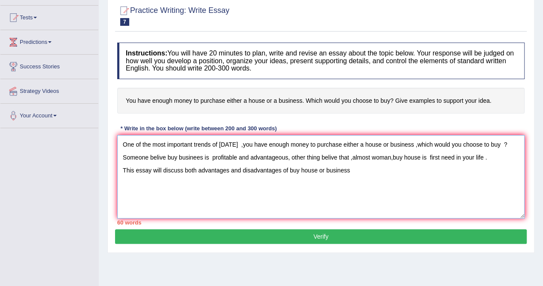
scroll to position [165, 0]
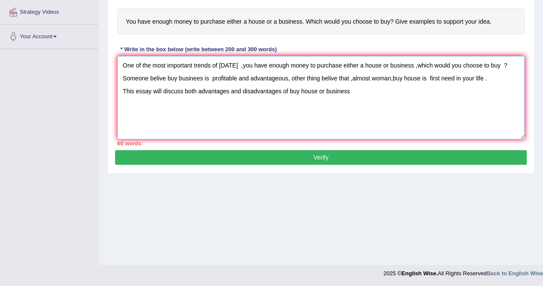
type textarea "One of the most important trends of today's ,you have enough money to purchase …"
click at [425, 160] on button "Verify" at bounding box center [321, 157] width 412 height 15
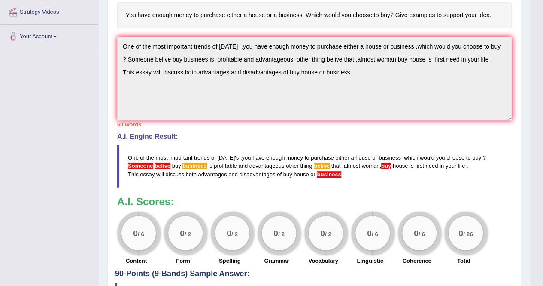
click at [115, 48] on div "Instructions: You will have 20 minutes to plan, write and revise an essay about…" at bounding box center [314, 111] width 399 height 316
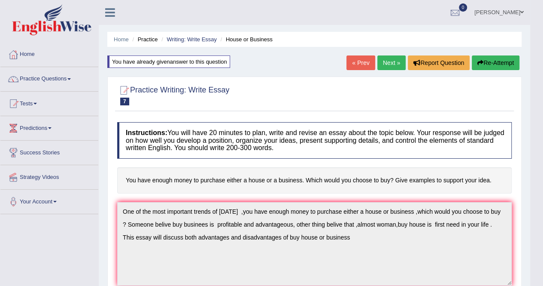
click at [482, 61] on button "Re-Attempt" at bounding box center [496, 62] width 48 height 15
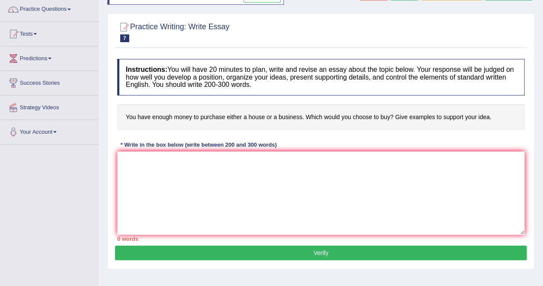
scroll to position [86, 0]
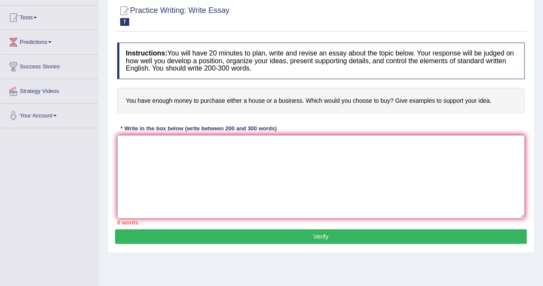
click at [146, 154] on textarea at bounding box center [320, 176] width 407 height 83
paste textarea "One of the most important trends of [DATE] ,you have enough money to purchase e…"
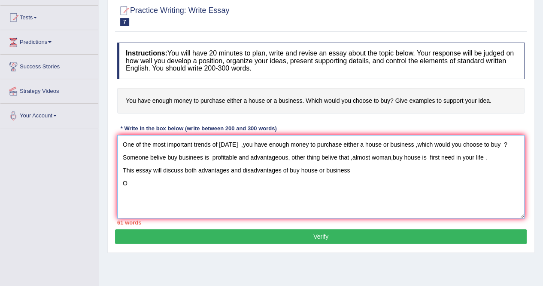
click at [356, 168] on textarea "One of the most important trends of [DATE] ,you have enough money to purchase e…" at bounding box center [320, 176] width 407 height 83
click at [278, 189] on textarea "One of the most important trends of [DATE] ,you have enough money to purchase e…" at bounding box center [320, 176] width 407 height 83
drag, startPoint x: 278, startPoint y: 189, endPoint x: 242, endPoint y: 196, distance: 37.1
click at [242, 196] on textarea "One of the most important trends of [DATE] ,you have enough money to purchase e…" at bounding box center [320, 176] width 407 height 83
click at [203, 182] on textarea "One of the most important trends of [DATE] ,you have enough money to purchase e…" at bounding box center [320, 176] width 407 height 83
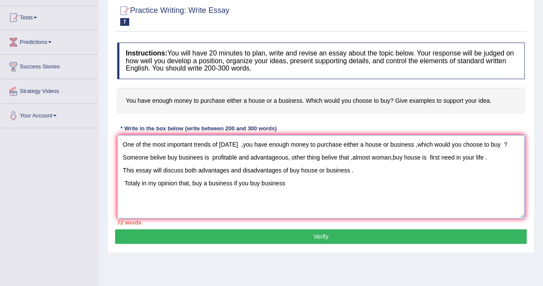
click at [261, 179] on textarea "One of the most important trends of [DATE] ,you have enough money to purchase e…" at bounding box center [320, 176] width 407 height 83
click at [310, 185] on textarea "One of the most important trends of [DATE] ,you have enough money to purchase e…" at bounding box center [320, 176] width 407 height 83
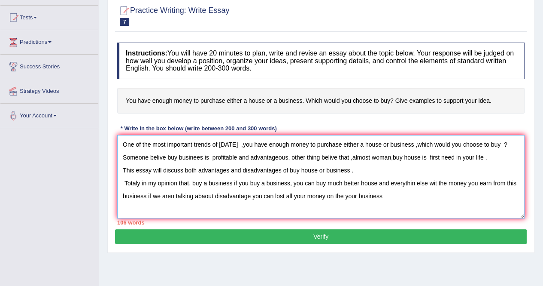
click at [272, 192] on textarea "One of the most important trends of [DATE] ,you have enough money to purchase e…" at bounding box center [320, 176] width 407 height 83
click at [285, 194] on textarea "One of the most important trends of [DATE] ,you have enough money to purchase e…" at bounding box center [320, 176] width 407 height 83
click at [347, 193] on textarea "One of the most important trends of [DATE] ,you have enough money to purchase e…" at bounding box center [320, 176] width 407 height 83
click at [389, 204] on textarea "One of the most important trends of [DATE] ,you have enough money to purchase e…" at bounding box center [320, 176] width 407 height 83
click at [232, 182] on textarea "One of the most important trends of [DATE] ,you have enough money to purchase e…" at bounding box center [320, 176] width 407 height 83
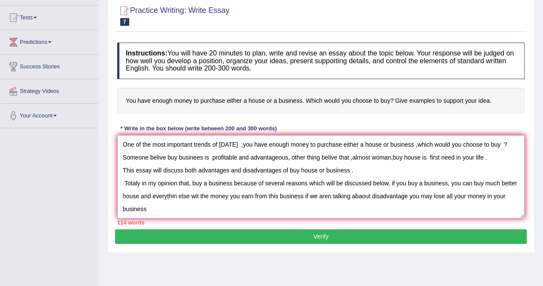
drag, startPoint x: 122, startPoint y: 143, endPoint x: 320, endPoint y: 209, distance: 209.1
click at [320, 209] on textarea "One of the most important trends of [DATE] ,you have enough money to purchase e…" at bounding box center [320, 176] width 407 height 83
click at [305, 195] on textarea "One of the most important trends of [DATE] ,you have enough money to purchase e…" at bounding box center [320, 176] width 407 height 83
drag, startPoint x: 120, startPoint y: 143, endPoint x: 217, endPoint y: 220, distance: 124.0
click at [217, 220] on div "Instructions: You will have 20 minutes to plan, write and revise an essay about…" at bounding box center [321, 133] width 412 height 191
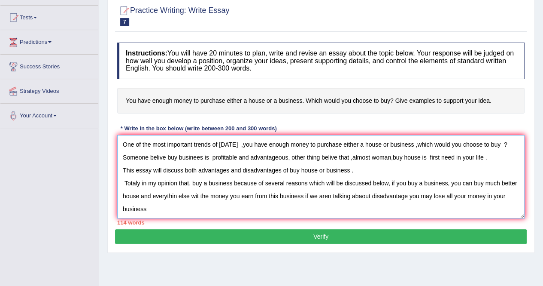
click at [164, 207] on textarea "One of the most important trends of [DATE] ,you have enough money to purchase e…" at bounding box center [320, 176] width 407 height 83
paste textarea "One of the most important trends of [DATE] ,you have enough money to purchase e…"
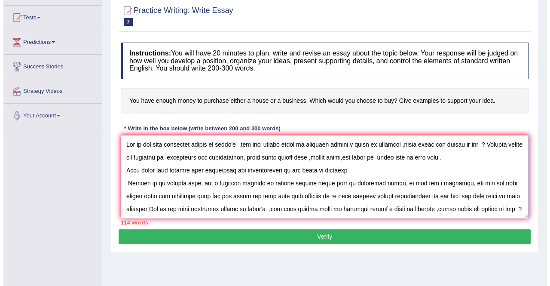
scroll to position [71, 0]
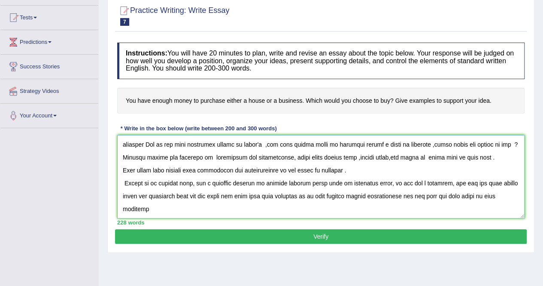
type textarea "One of the most important trends of today's ,you have enough money to purchase …"
click at [223, 229] on button "Verify" at bounding box center [321, 236] width 412 height 15
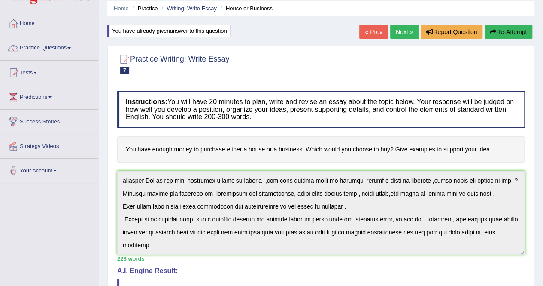
scroll to position [0, 0]
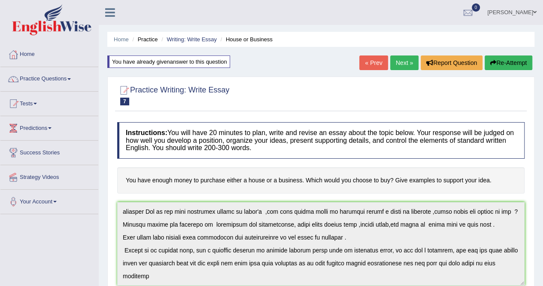
click at [516, 58] on button "Re-Attempt" at bounding box center [509, 62] width 48 height 15
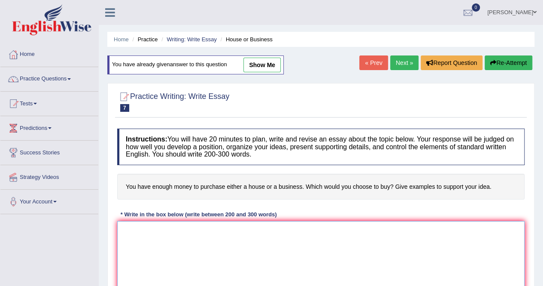
click at [313, 255] on textarea at bounding box center [320, 262] width 407 height 83
paste textarea "One of the most important trends of today's ,you have enough money to purchase …"
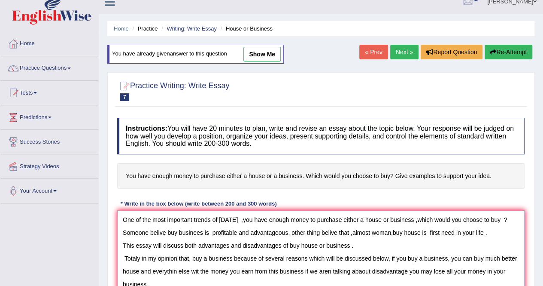
scroll to position [165, 0]
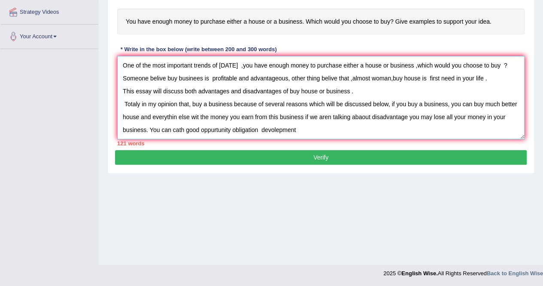
click at [232, 129] on textarea "One of the most important trends of today's ,you have enough money to purchase …" at bounding box center [320, 97] width 407 height 83
click at [262, 129] on textarea "One of the most important trends of today's ,you have enough money to purchase …" at bounding box center [320, 97] width 407 height 83
drag, startPoint x: 120, startPoint y: 63, endPoint x: 359, endPoint y: 146, distance: 252.7
click at [359, 146] on div "Instructions: You will have 20 minutes to plan, write and revise an essay about…" at bounding box center [321, 54] width 412 height 191
click at [324, 126] on textarea "One of the most important trends of today's ,you have enough money to purchase …" at bounding box center [320, 97] width 407 height 83
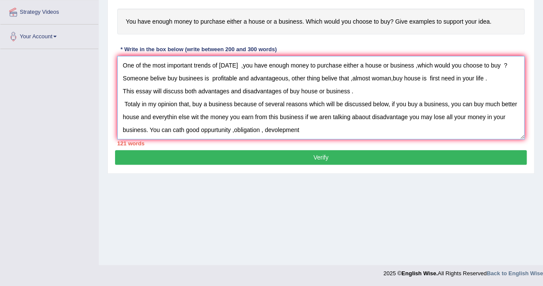
paste textarea "One of the most important trends of today's ,you have enough money to purchase …"
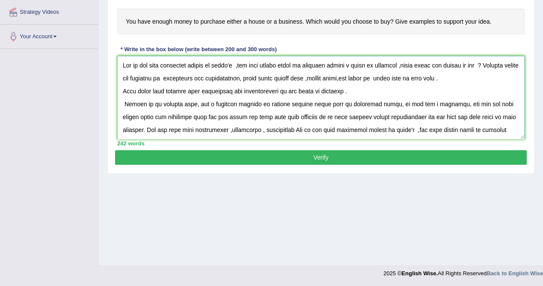
scroll to position [71, 0]
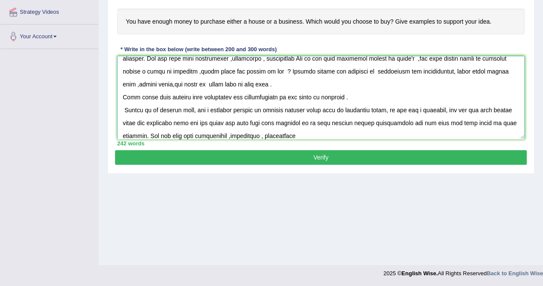
type textarea "One of the most important trends of today's ,you have enough money to purchase …"
click at [347, 159] on button "Verify" at bounding box center [321, 157] width 412 height 15
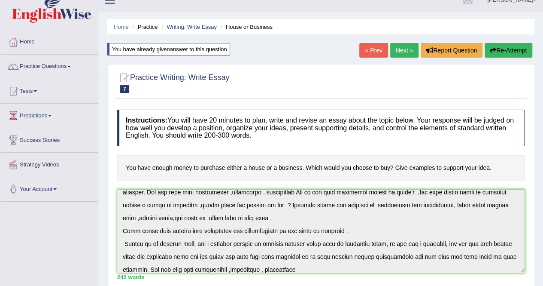
scroll to position [0, 0]
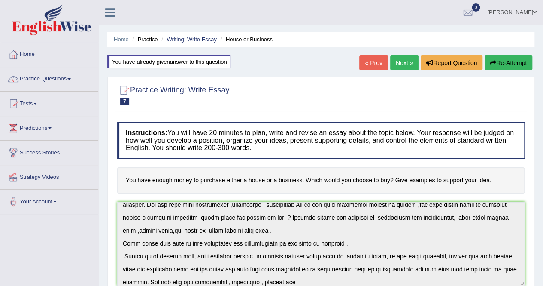
click at [504, 61] on button "Re-Attempt" at bounding box center [509, 62] width 48 height 15
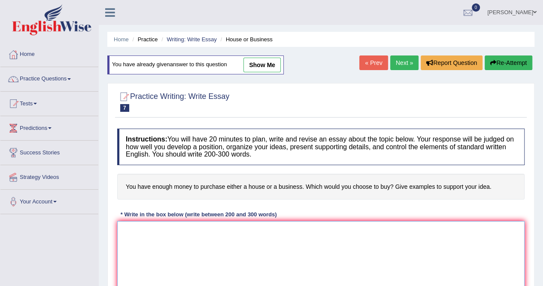
paste textarea "One of the most important trends of [DATE] ,you have enough money to purchase e…"
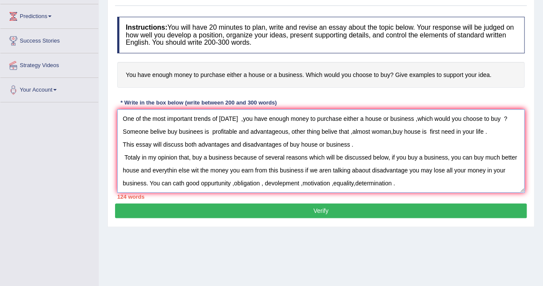
scroll to position [115, 0]
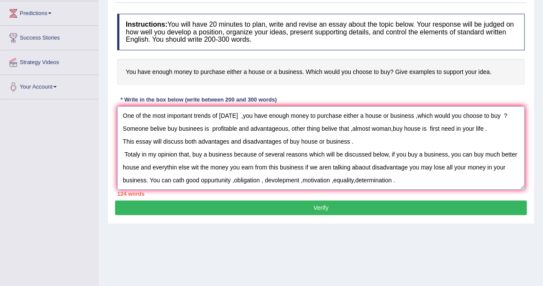
paste textarea "One of the most important trends of [DATE] ,you have enough money to purchase e…"
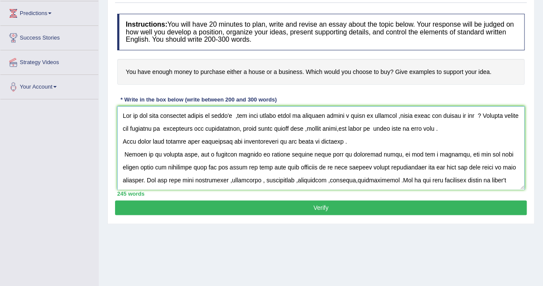
scroll to position [71, 0]
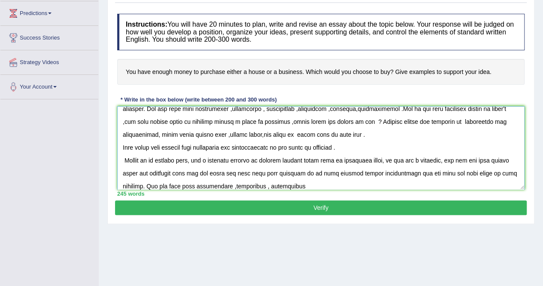
type textarea "One of the most important trends of [DATE] ,you have enough money to purchase e…"
click at [380, 206] on button "Verify" at bounding box center [321, 207] width 412 height 15
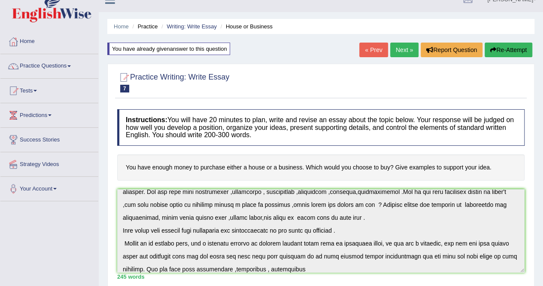
scroll to position [0, 0]
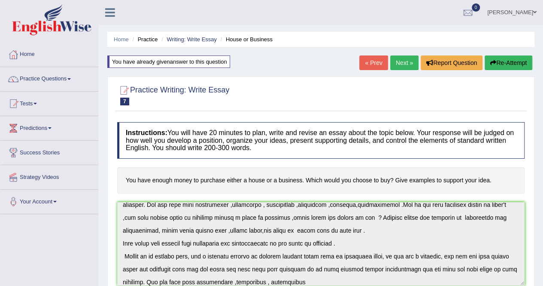
click at [411, 59] on link "Next »" at bounding box center [404, 62] width 28 height 15
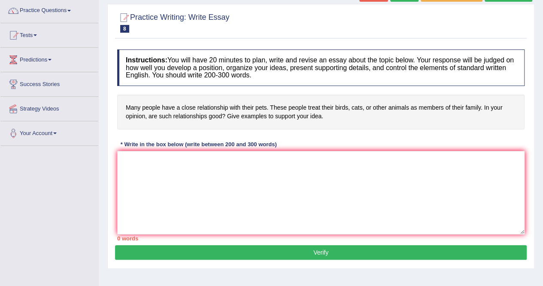
scroll to position [69, 0]
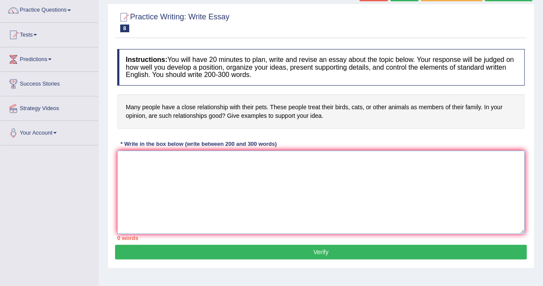
click at [293, 156] on textarea at bounding box center [320, 191] width 407 height 83
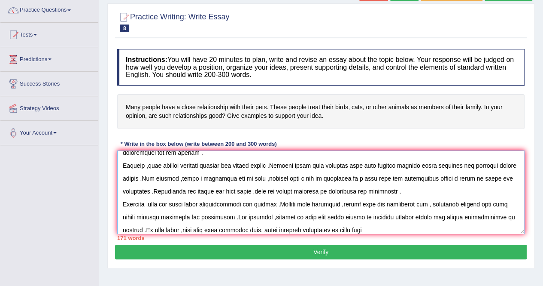
scroll to position [46, 0]
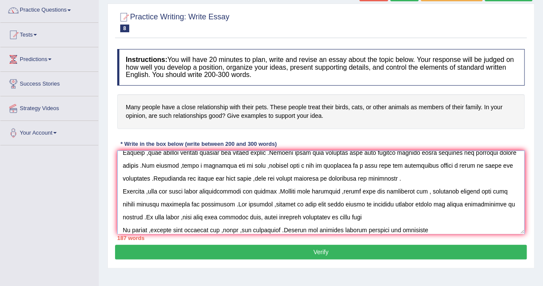
click at [209, 167] on textarea at bounding box center [320, 191] width 407 height 83
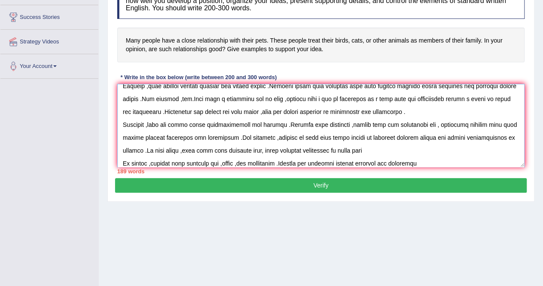
scroll to position [131, 0]
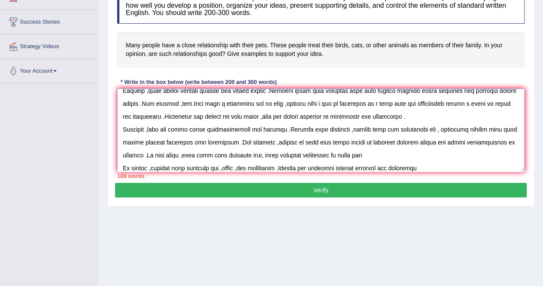
click at [435, 162] on textarea at bounding box center [320, 129] width 407 height 83
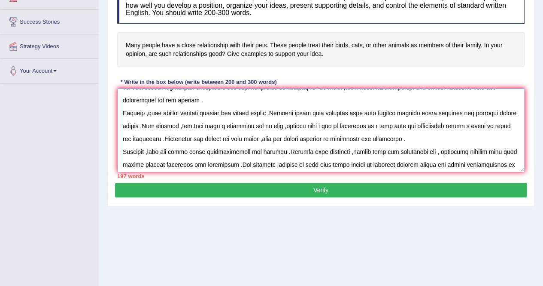
scroll to position [0, 0]
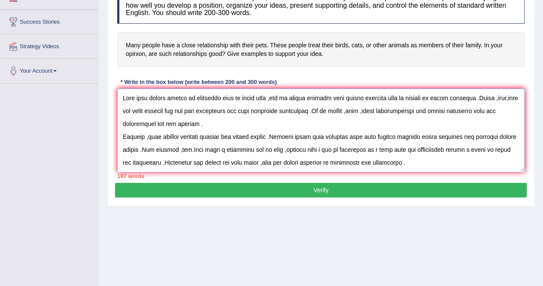
drag, startPoint x: 182, startPoint y: 163, endPoint x: 118, endPoint y: 90, distance: 97.1
click at [118, 90] on textarea at bounding box center [320, 129] width 407 height 83
click at [137, 103] on textarea at bounding box center [320, 129] width 407 height 83
drag, startPoint x: 127, startPoint y: 92, endPoint x: 123, endPoint y: 99, distance: 7.9
click at [123, 99] on textarea at bounding box center [320, 129] width 407 height 83
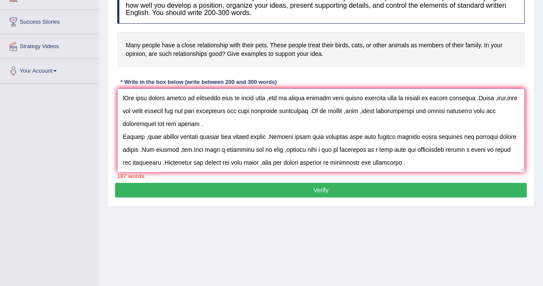
scroll to position [64, 0]
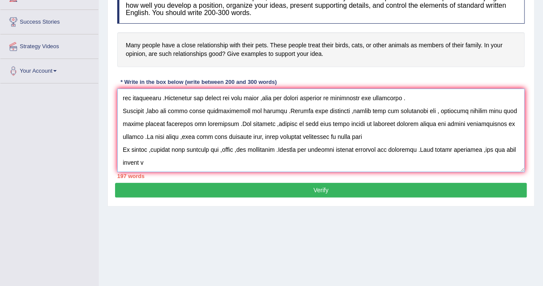
drag, startPoint x: 124, startPoint y: 97, endPoint x: 311, endPoint y: 202, distance: 214.7
click at [311, 202] on div "Practice Writing: Write Essay 8 Pets 2 Instructions: You will have 20 minutes t…" at bounding box center [320, 74] width 427 height 264
type textarea "ePts have always played an important role in human life ,and in modern society …"
click at [264, 188] on button "Verify" at bounding box center [321, 189] width 412 height 15
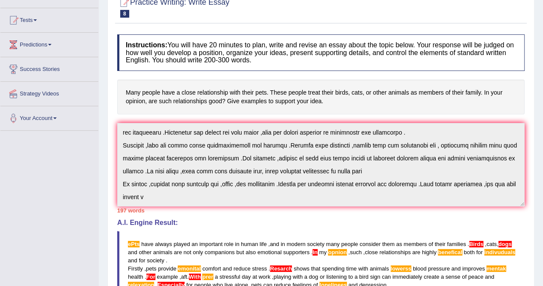
scroll to position [0, 0]
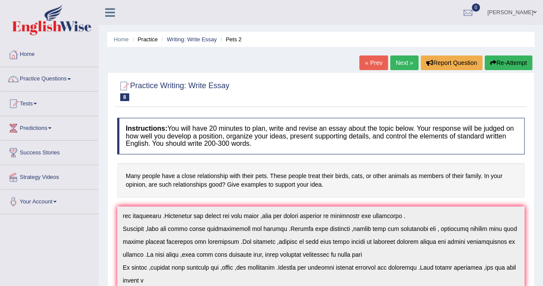
click at [493, 58] on button "Re-Attempt" at bounding box center [509, 62] width 48 height 15
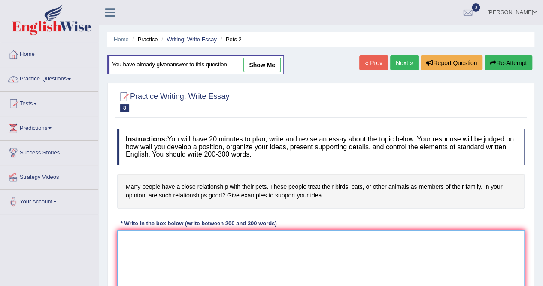
click at [218, 257] on textarea at bounding box center [320, 271] width 407 height 83
paste textarea "ePts have always played an important role in human life ,and in modern society …"
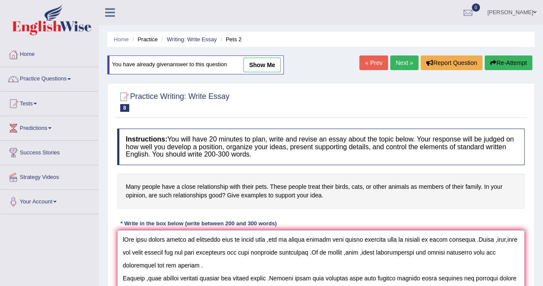
click at [138, 240] on textarea at bounding box center [320, 271] width 407 height 83
click at [135, 240] on textarea at bounding box center [320, 271] width 407 height 83
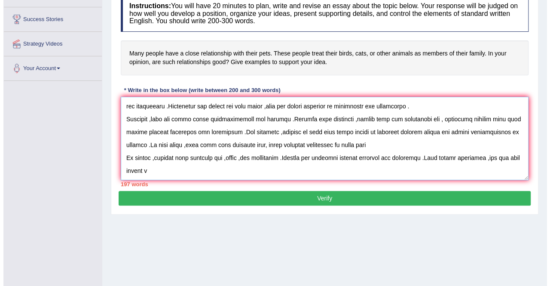
scroll to position [165, 0]
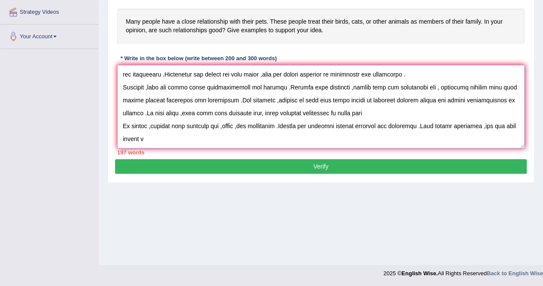
click at [290, 137] on textarea at bounding box center [320, 106] width 407 height 83
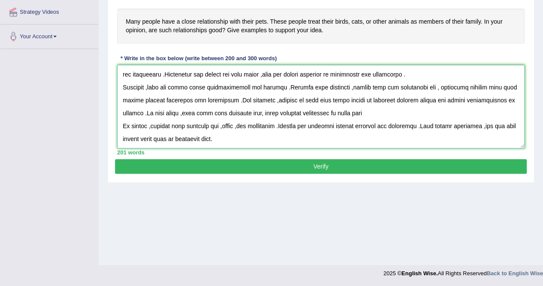
type textarea "Pets have always played an important role in human life ,and in modern society …"
click at [257, 160] on button "Verify" at bounding box center [321, 166] width 412 height 15
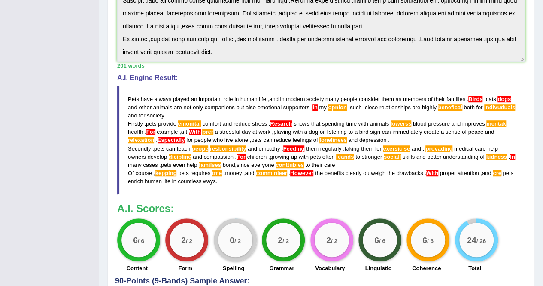
scroll to position [246, 0]
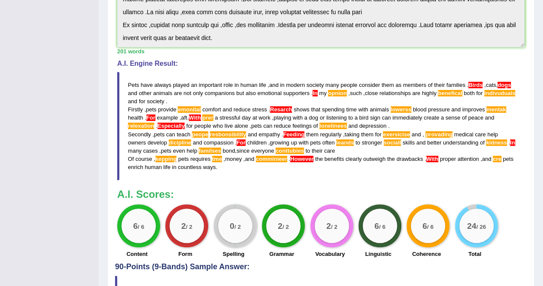
click at [296, 135] on span "Feeding" at bounding box center [293, 134] width 21 height 6
click at [299, 131] on span "Feeding" at bounding box center [293, 134] width 21 height 6
click at [332, 124] on span "lonelinees" at bounding box center [332, 125] width 27 height 6
click at [340, 116] on span "listening" at bounding box center [336, 117] width 21 height 6
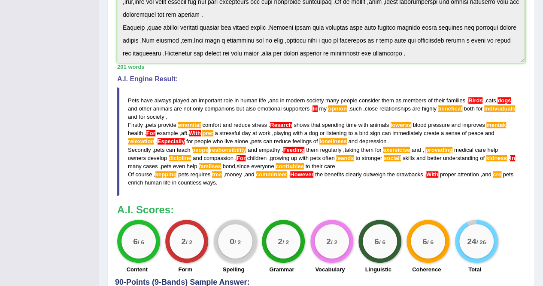
scroll to position [233, 0]
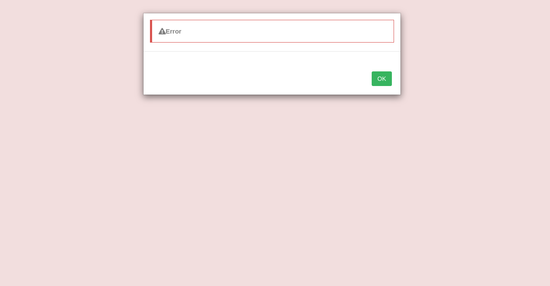
click at [381, 73] on button "OK" at bounding box center [381, 78] width 20 height 15
